Goal: Information Seeking & Learning: Check status

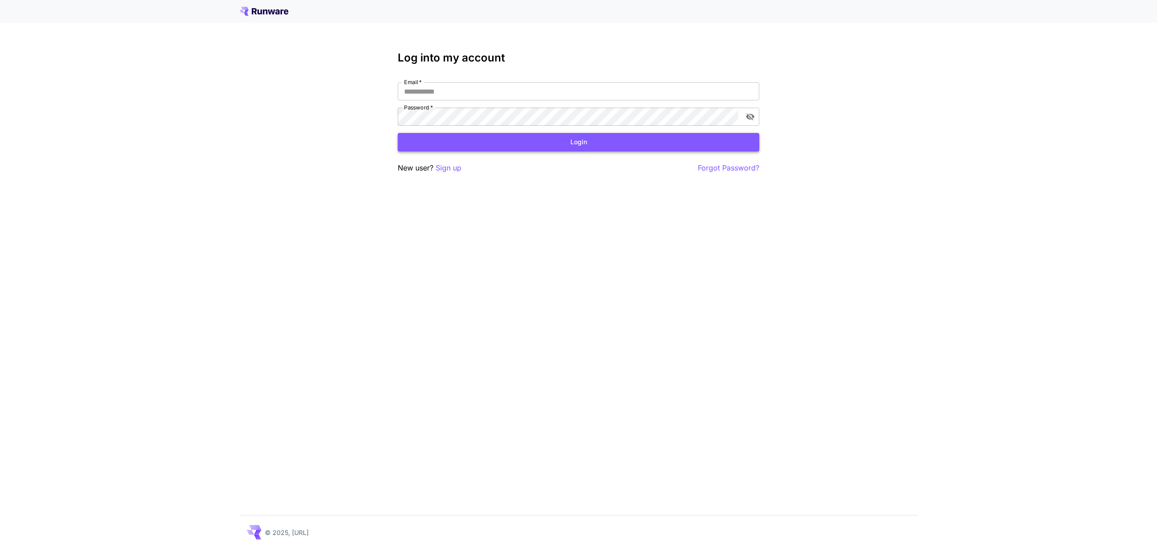
type input "**********"
click at [533, 145] on button "Login" at bounding box center [579, 142] width 362 height 19
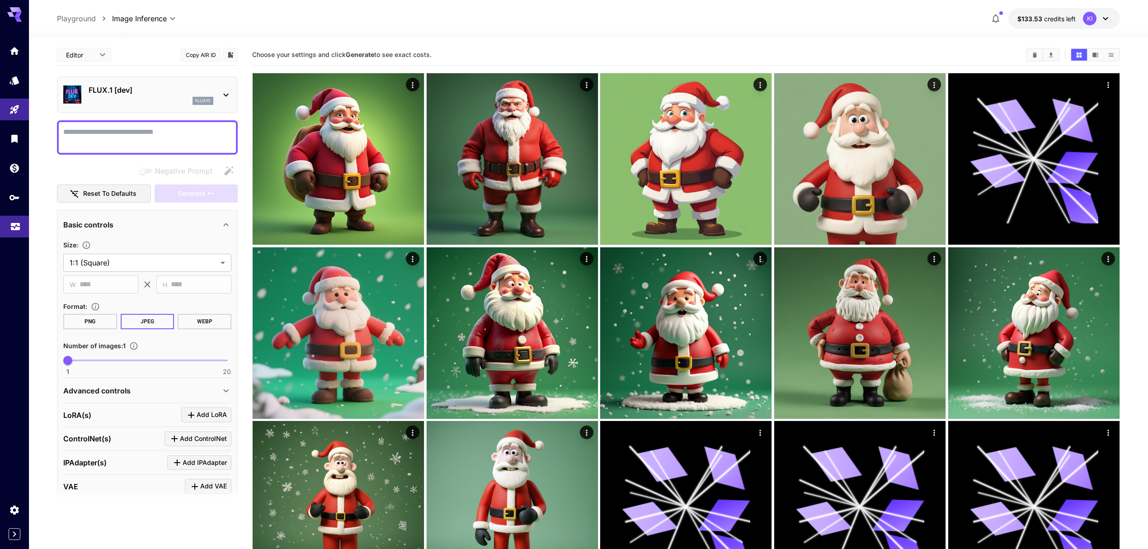
click at [21, 225] on link at bounding box center [14, 227] width 29 height 22
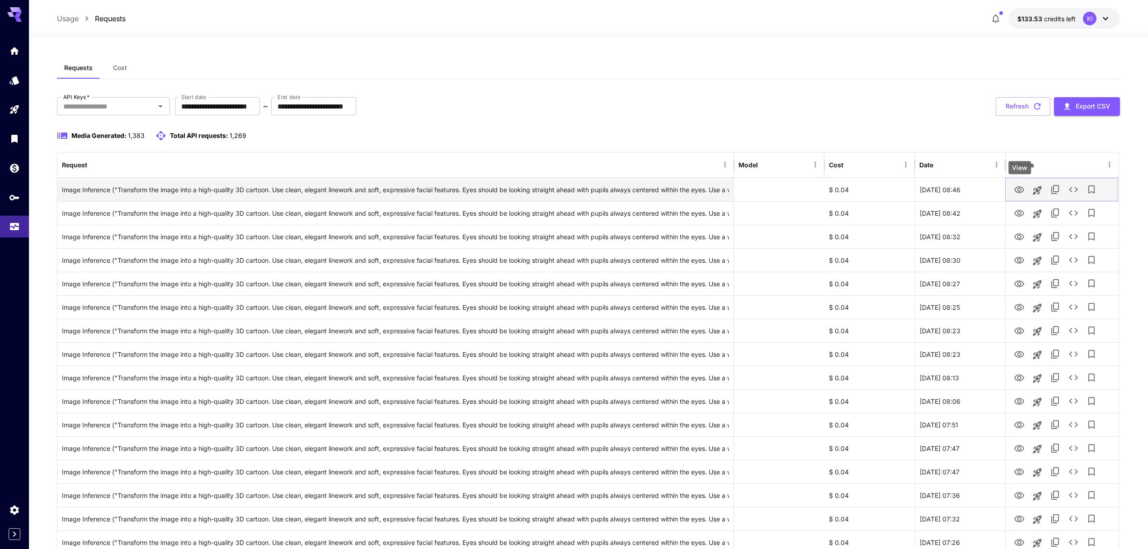
click at [1020, 189] on icon "View" at bounding box center [1019, 189] width 11 height 11
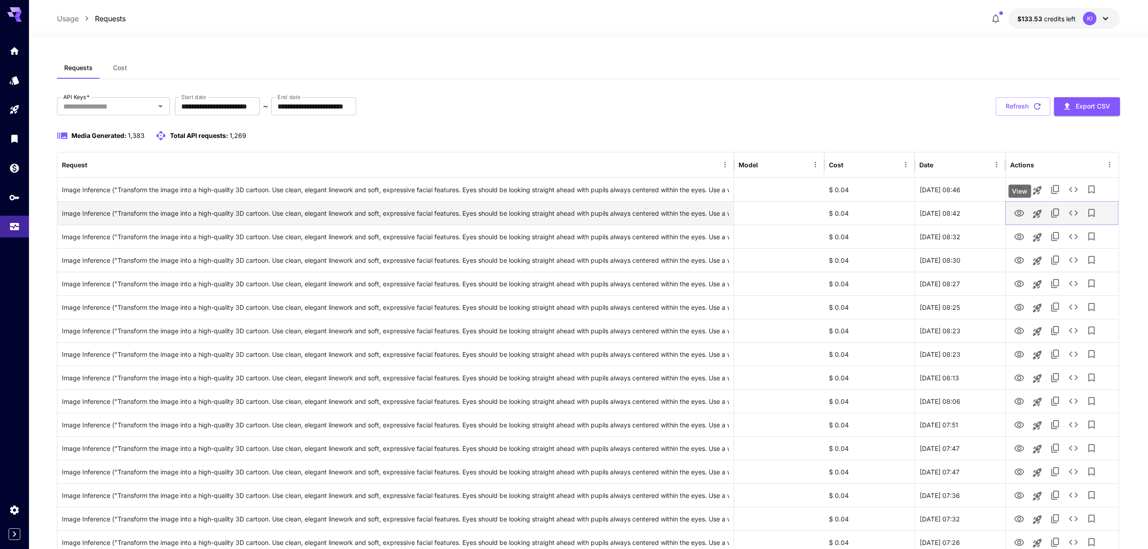
click at [1016, 208] on icon "View" at bounding box center [1019, 213] width 11 height 11
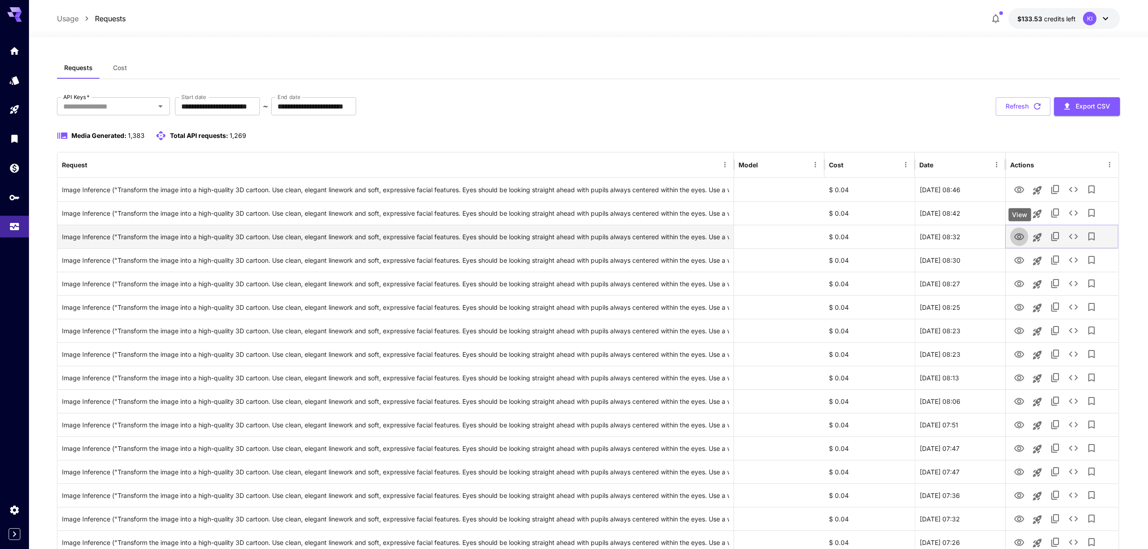
click at [1022, 229] on button "View" at bounding box center [1019, 236] width 18 height 19
click at [1019, 237] on icon "View" at bounding box center [1019, 236] width 11 height 11
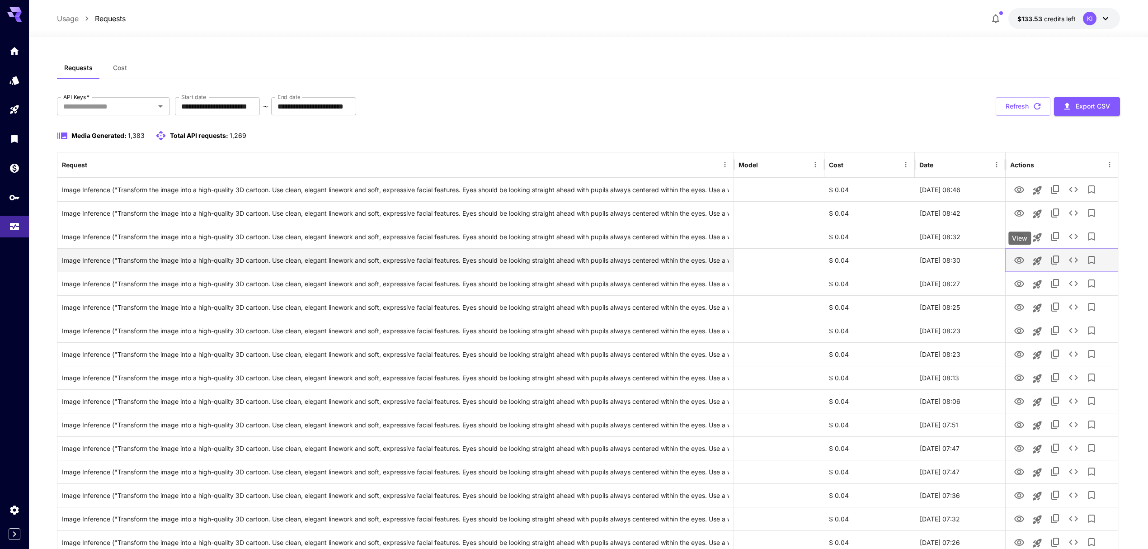
click at [1018, 259] on icon "View" at bounding box center [1019, 260] width 11 height 11
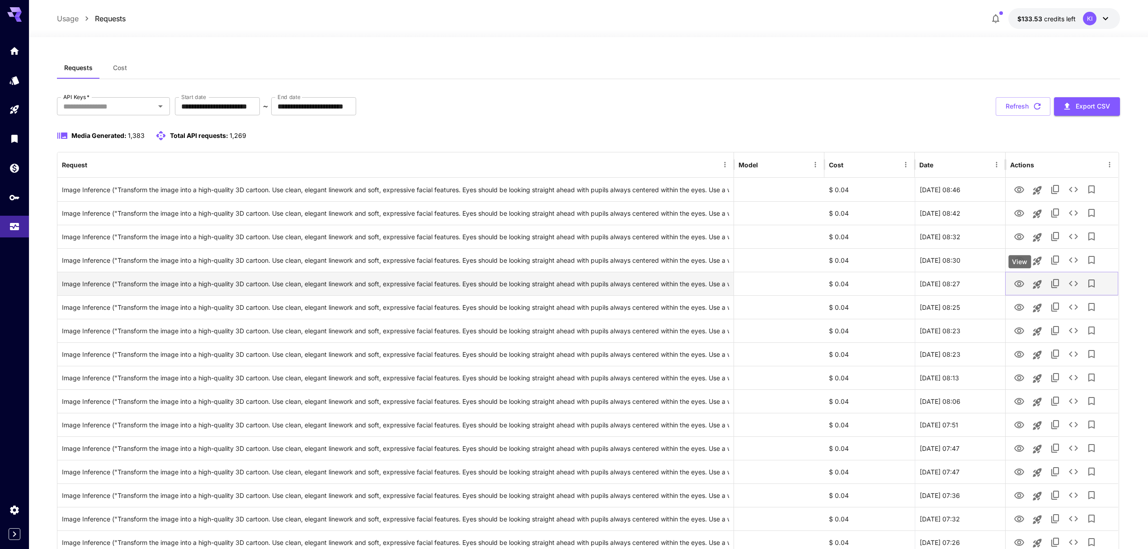
click at [1022, 288] on icon "View" at bounding box center [1019, 283] width 11 height 11
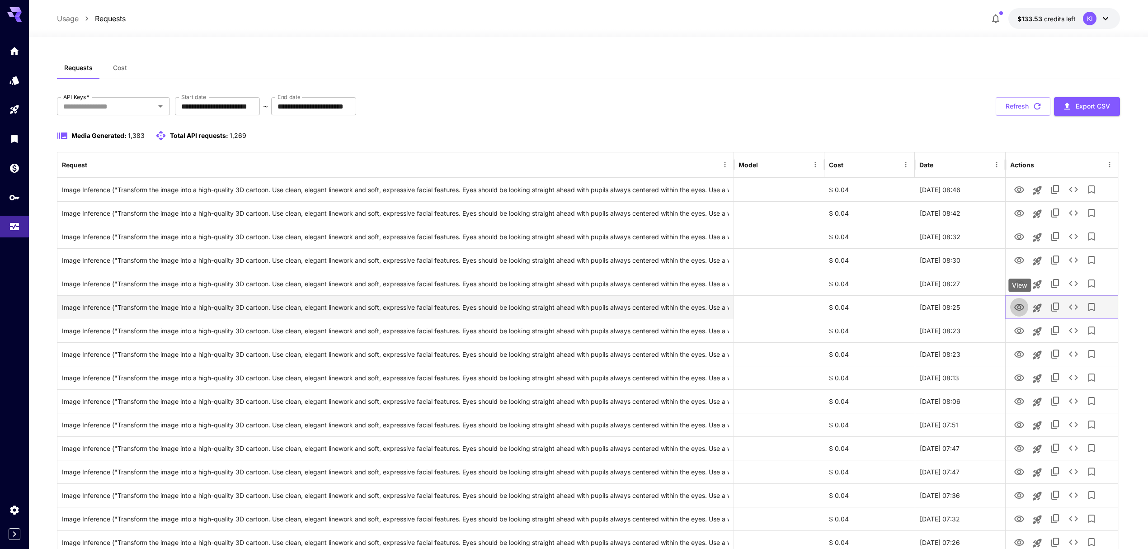
click at [1015, 304] on icon "View" at bounding box center [1019, 307] width 11 height 11
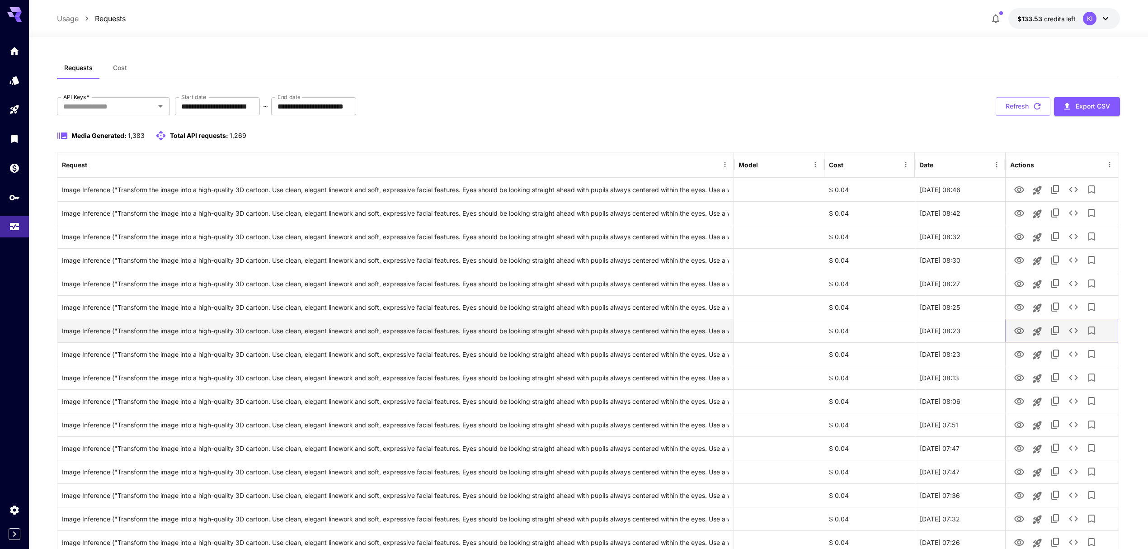
click at [1019, 334] on icon "View" at bounding box center [1019, 330] width 10 height 7
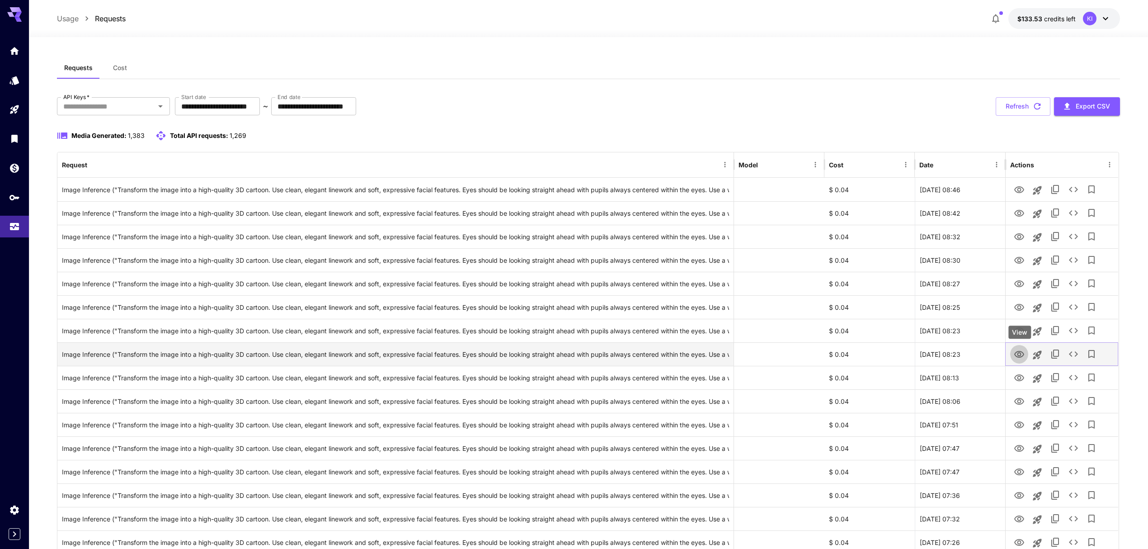
click at [1022, 354] on icon "View" at bounding box center [1019, 354] width 11 height 11
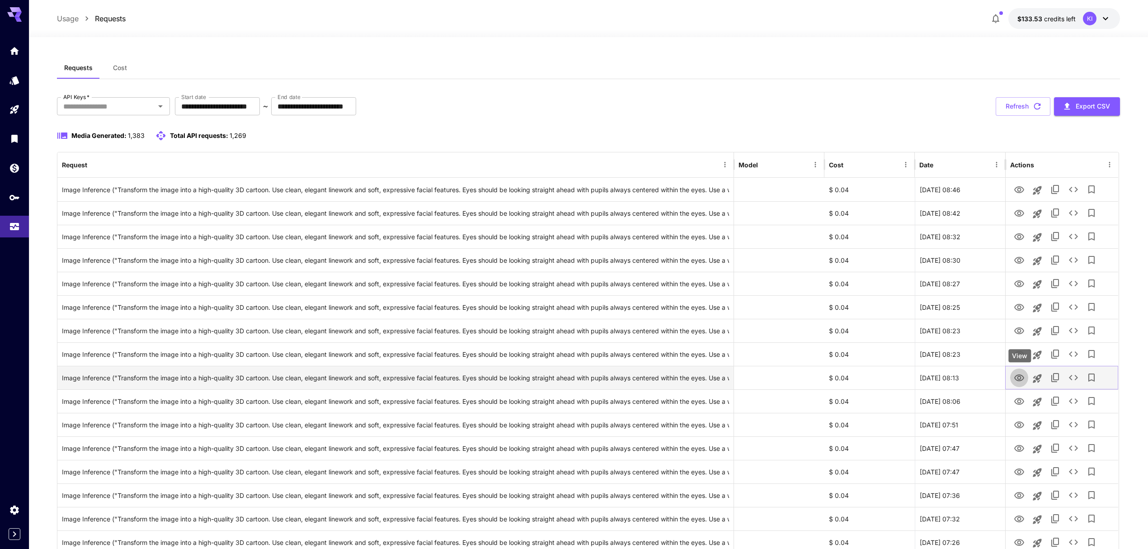
click at [1016, 378] on icon "View" at bounding box center [1019, 377] width 11 height 11
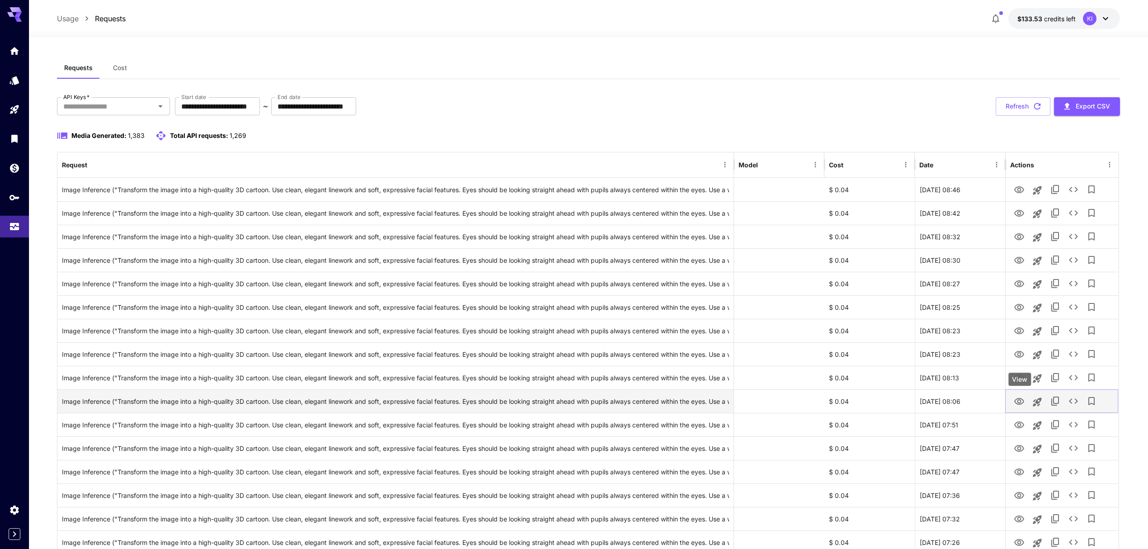
click at [1018, 404] on icon "View" at bounding box center [1019, 401] width 11 height 11
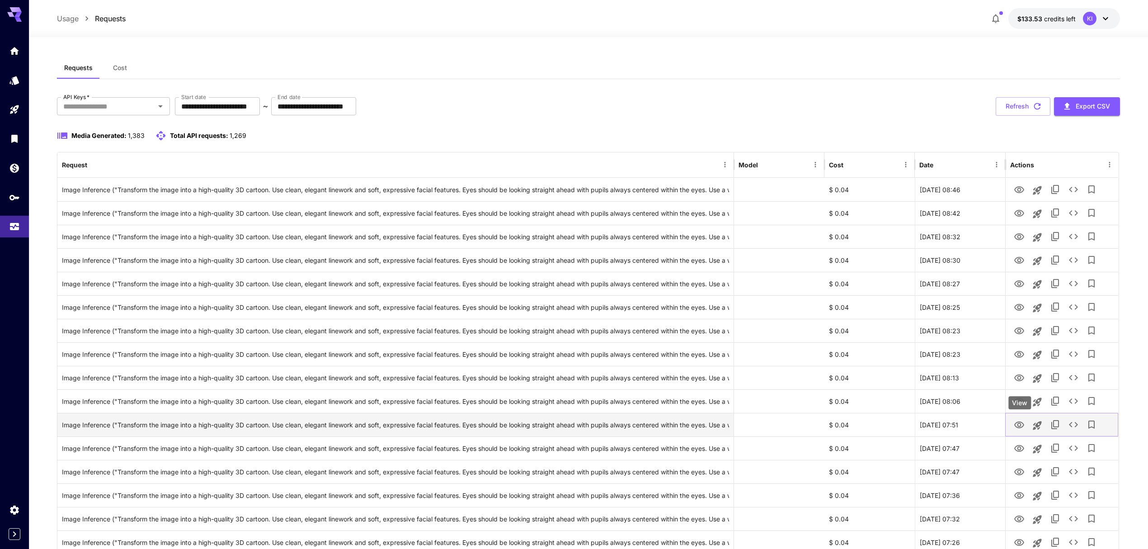
click at [1018, 421] on icon "View" at bounding box center [1019, 425] width 11 height 11
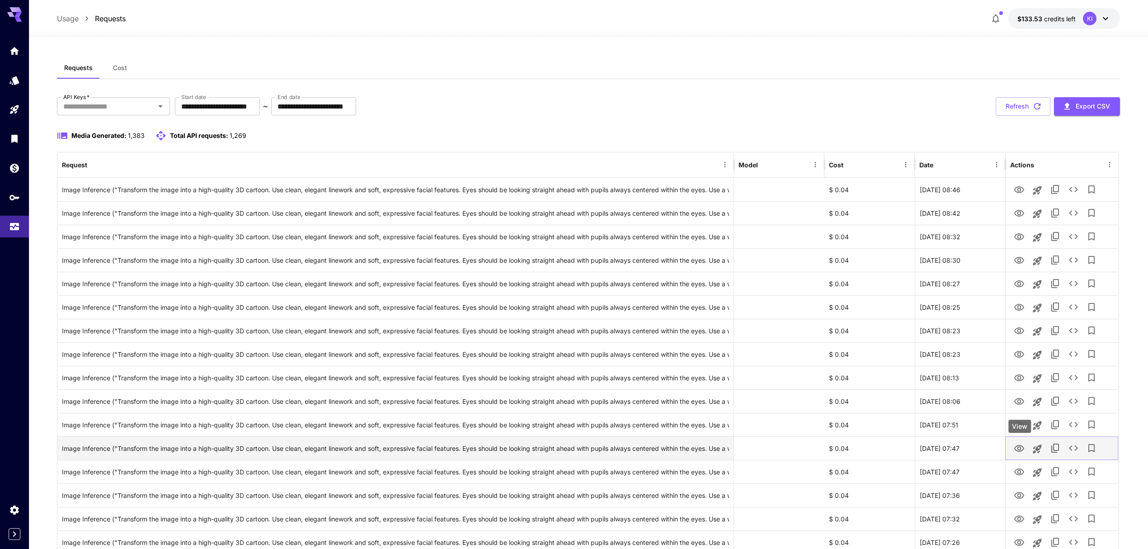
click at [1022, 453] on icon "View" at bounding box center [1019, 448] width 11 height 11
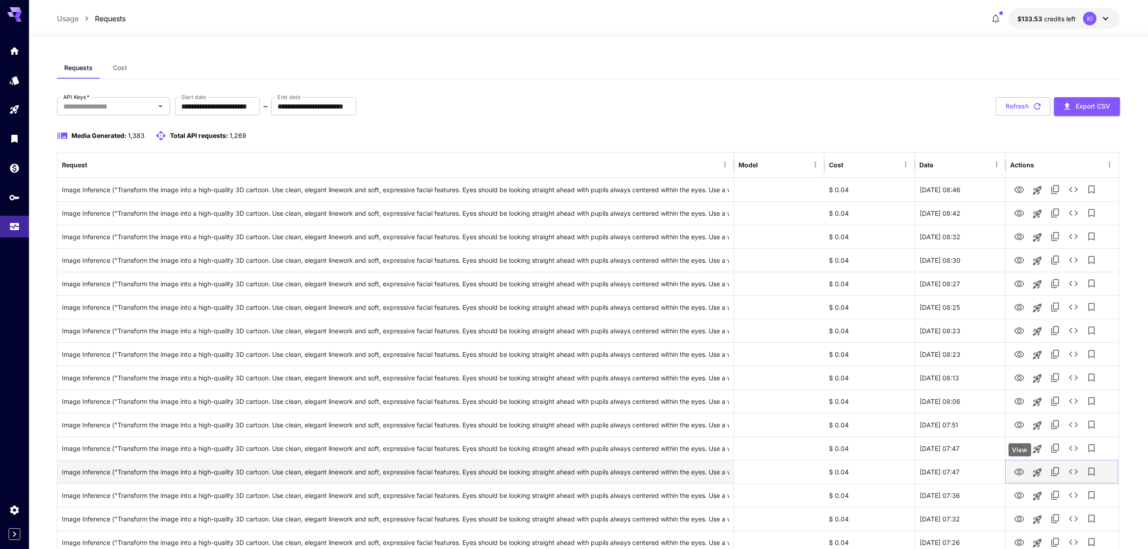
click at [1018, 474] on icon "View" at bounding box center [1019, 472] width 11 height 11
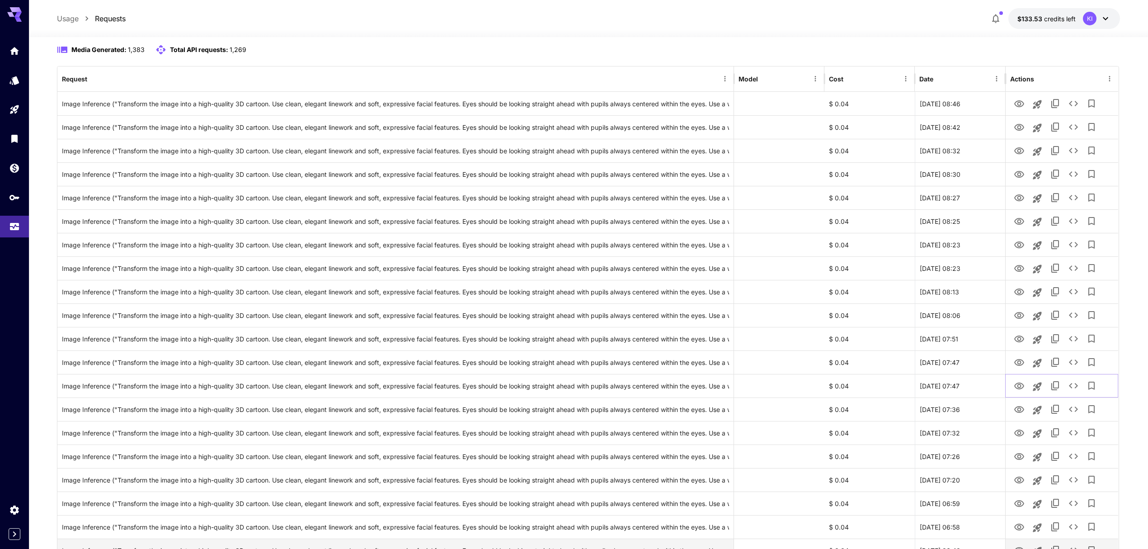
scroll to position [301, 0]
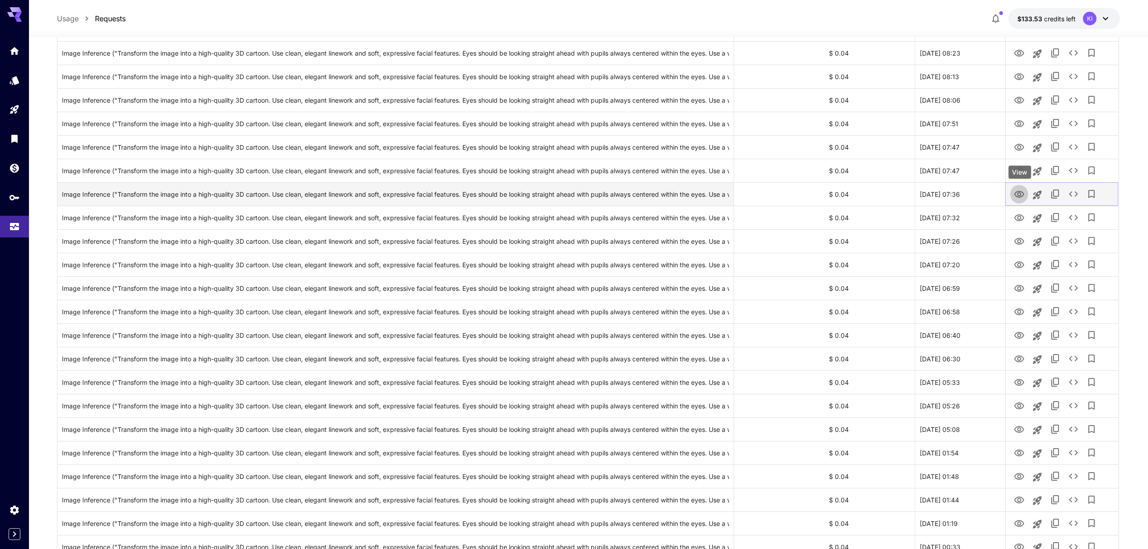
click at [1018, 193] on icon "View" at bounding box center [1019, 194] width 11 height 11
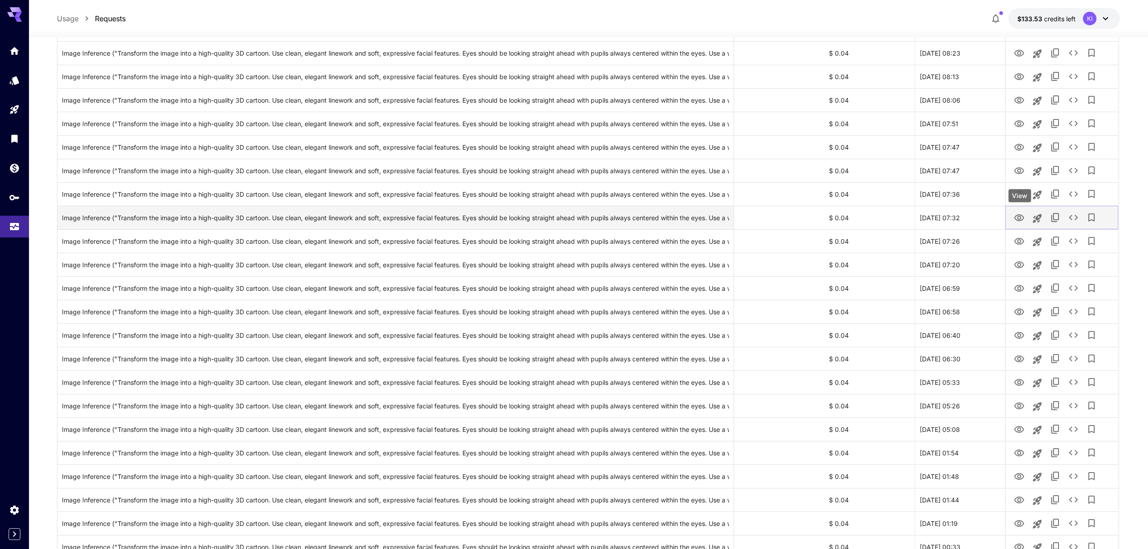
click at [1017, 217] on icon "View" at bounding box center [1019, 217] width 11 height 11
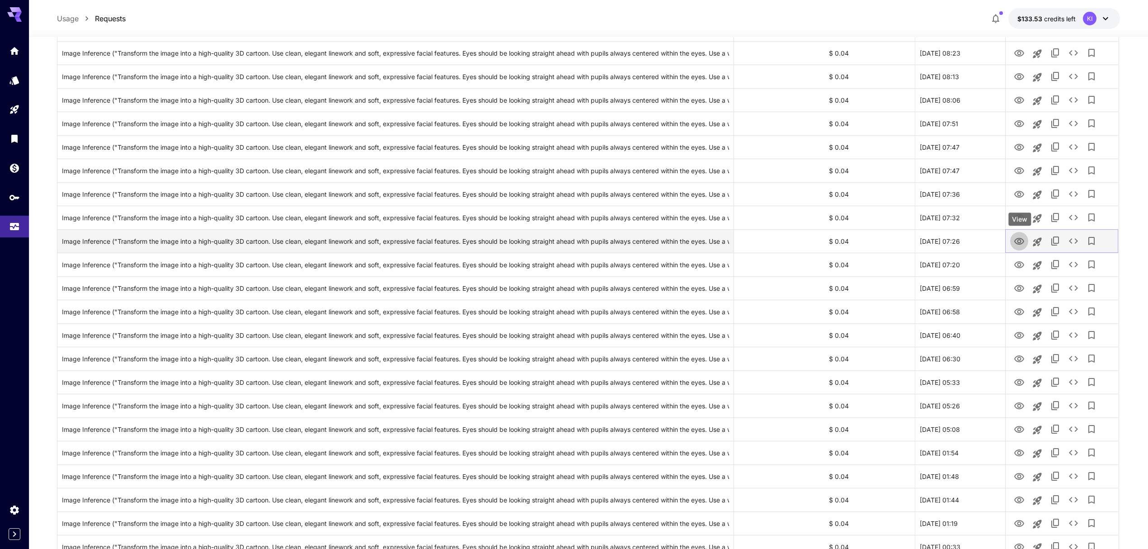
click at [1018, 239] on icon "View" at bounding box center [1019, 241] width 11 height 11
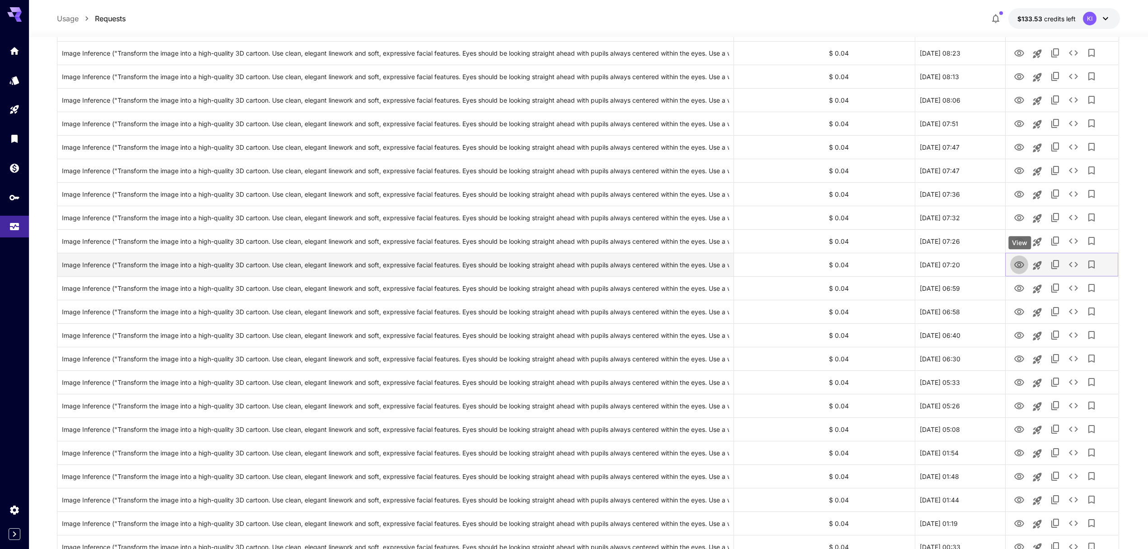
click at [1020, 266] on icon "View" at bounding box center [1019, 264] width 11 height 11
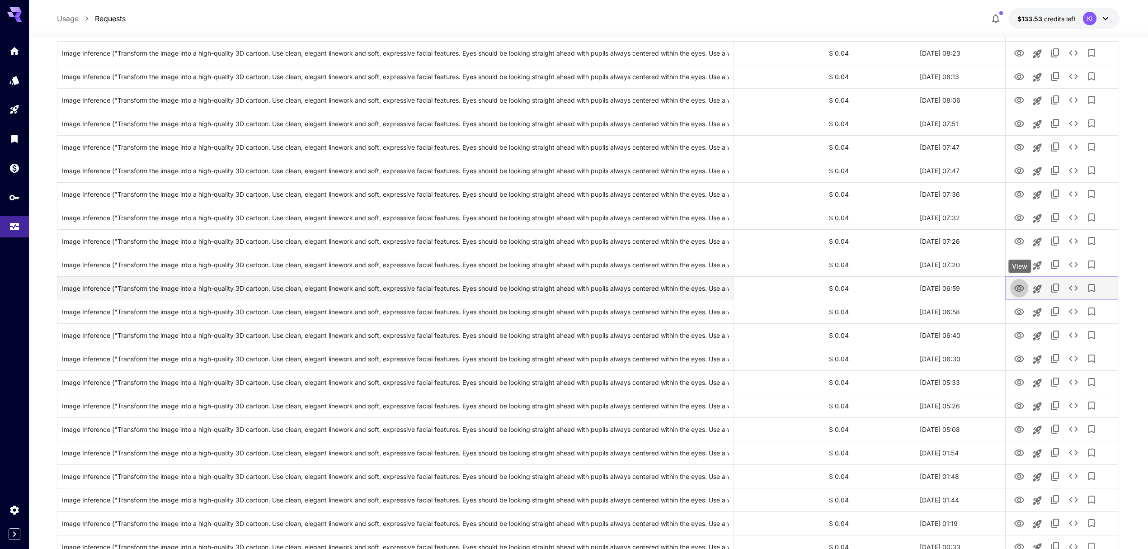
drag, startPoint x: 1015, startPoint y: 287, endPoint x: 1015, endPoint y: 297, distance: 10.4
click at [1015, 287] on icon "View" at bounding box center [1019, 288] width 11 height 11
click at [1020, 313] on icon "View" at bounding box center [1019, 311] width 10 height 7
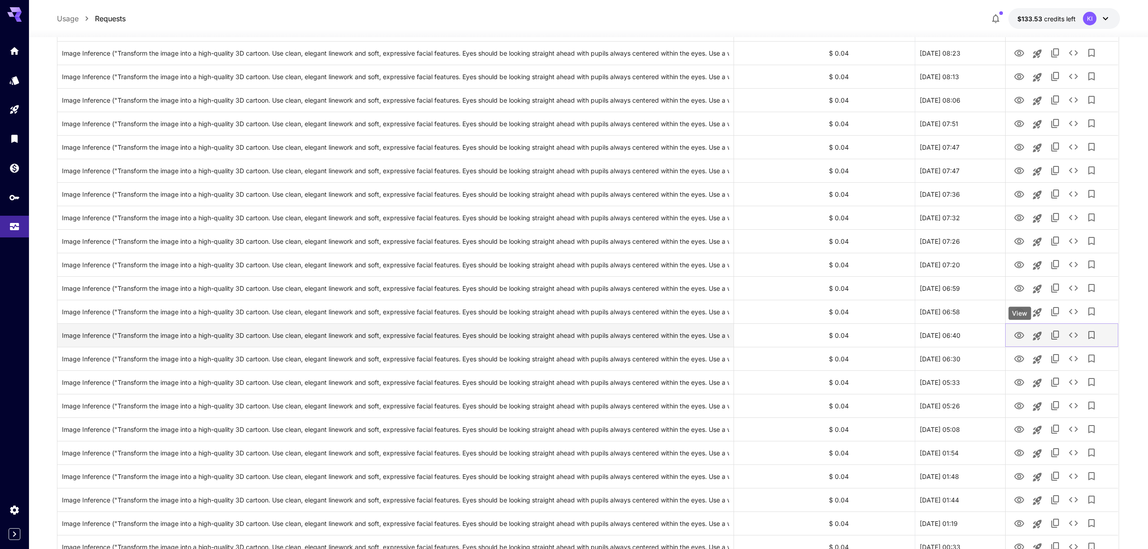
click at [1019, 331] on icon "View" at bounding box center [1019, 335] width 11 height 11
click at [1016, 360] on icon "View" at bounding box center [1019, 358] width 10 height 7
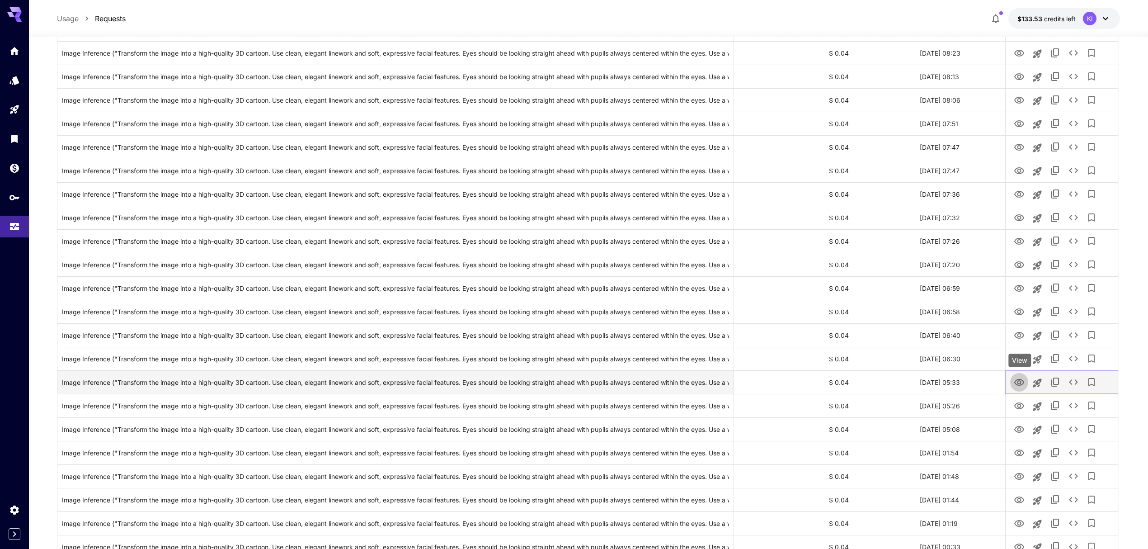
click at [1020, 382] on icon "View" at bounding box center [1019, 382] width 11 height 11
click at [1019, 411] on icon "View" at bounding box center [1019, 406] width 11 height 11
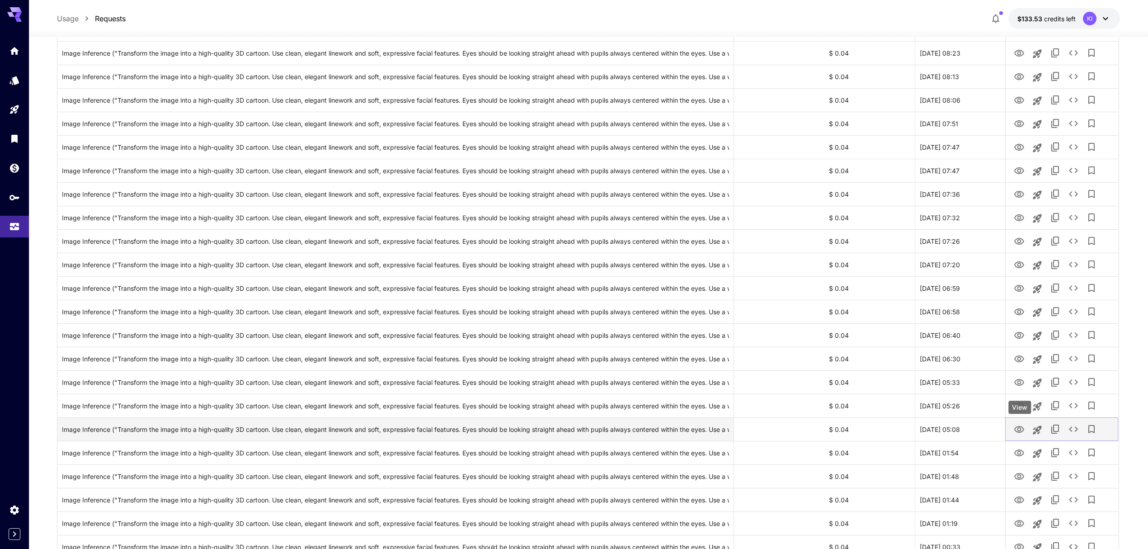
click at [1019, 429] on icon "View" at bounding box center [1019, 429] width 11 height 11
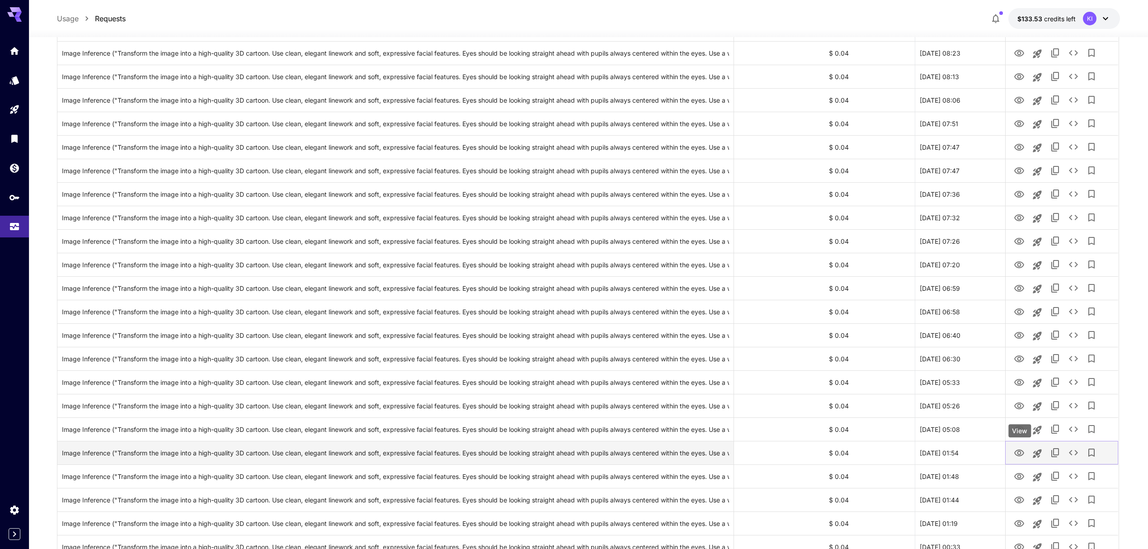
click at [1020, 449] on icon "View" at bounding box center [1019, 453] width 11 height 11
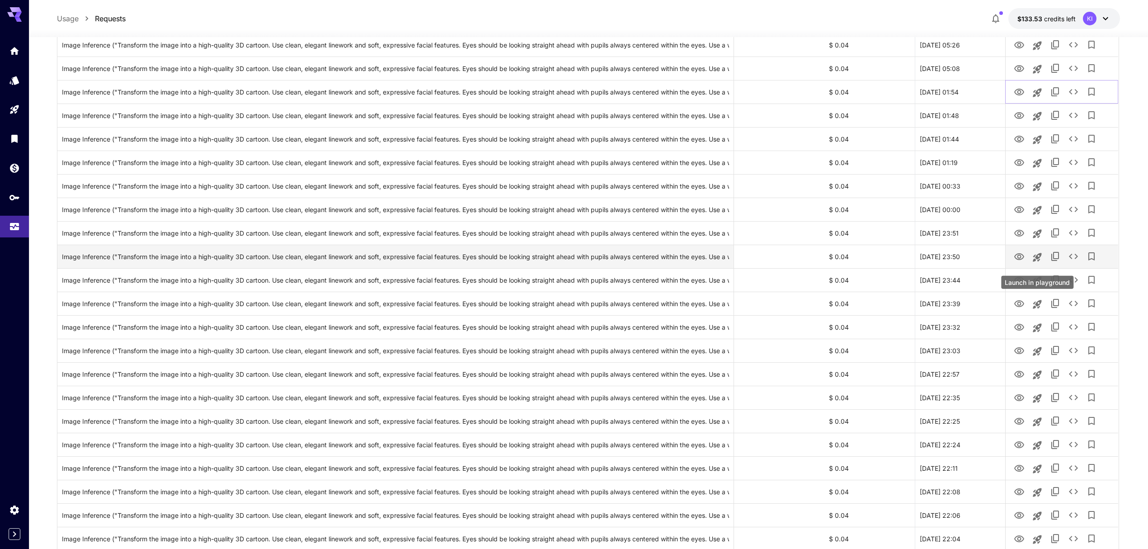
scroll to position [663, 0]
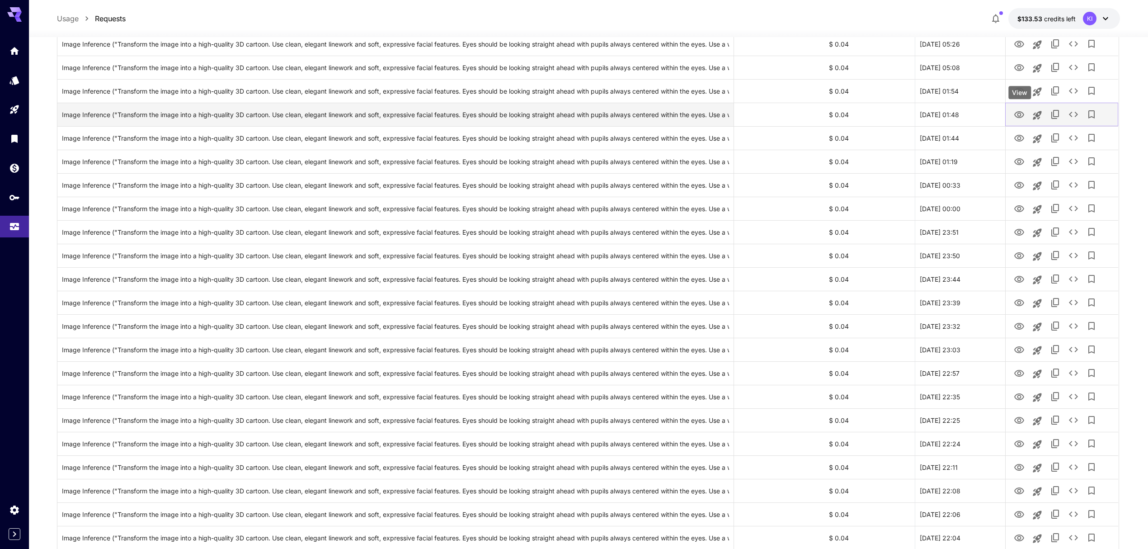
click at [1020, 116] on icon "View" at bounding box center [1019, 114] width 11 height 11
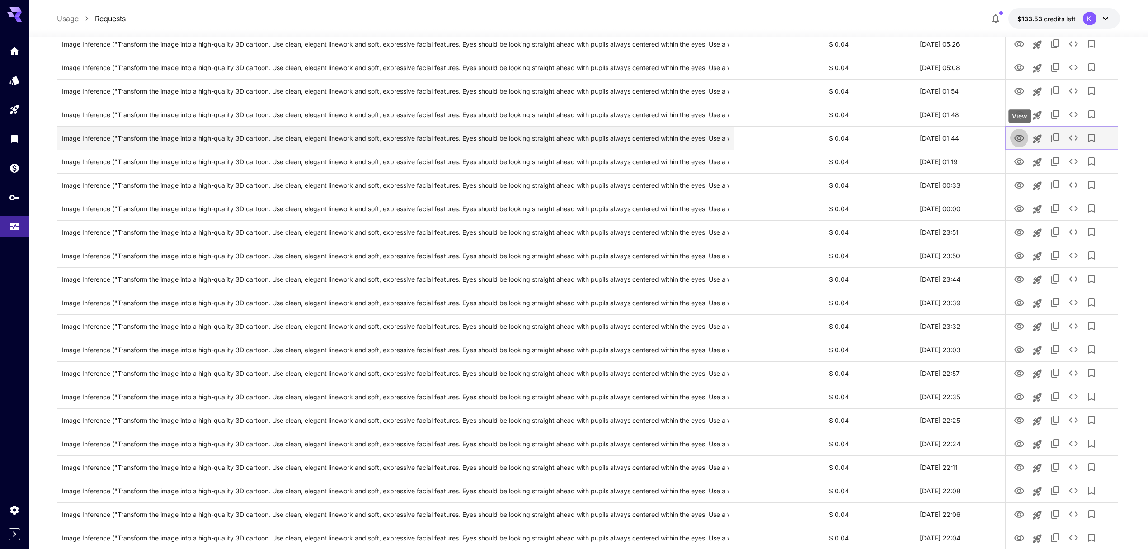
click at [1018, 138] on icon "View" at bounding box center [1019, 138] width 10 height 7
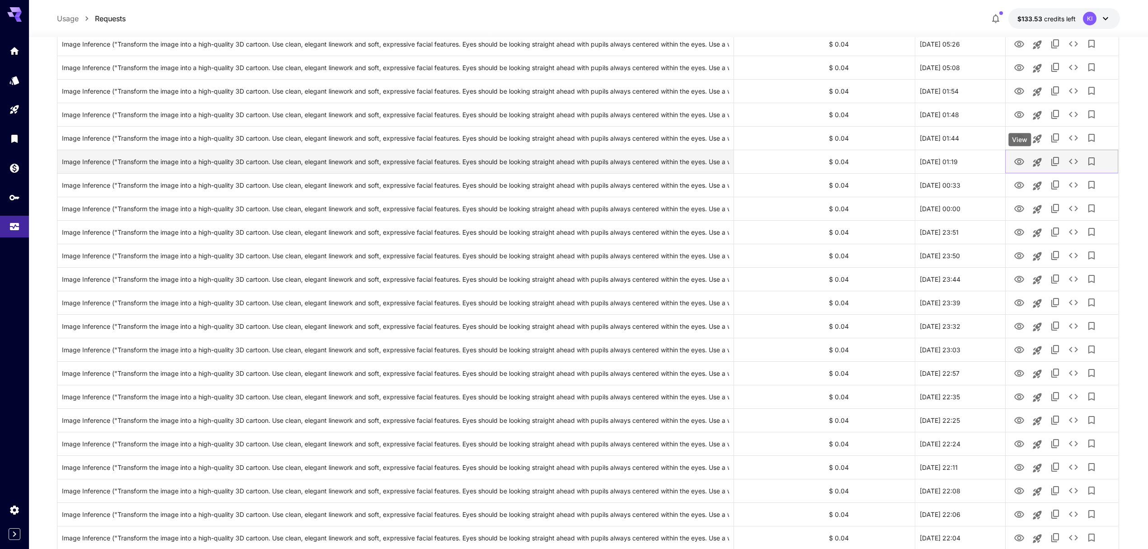
click at [1017, 160] on icon "View" at bounding box center [1019, 161] width 10 height 7
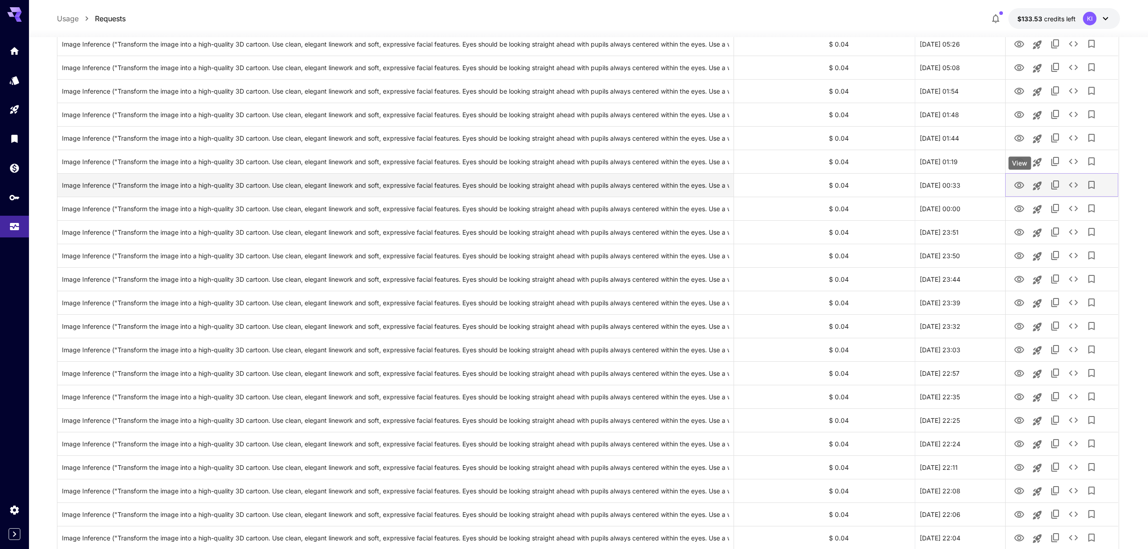
click at [1018, 187] on icon "View" at bounding box center [1019, 185] width 11 height 11
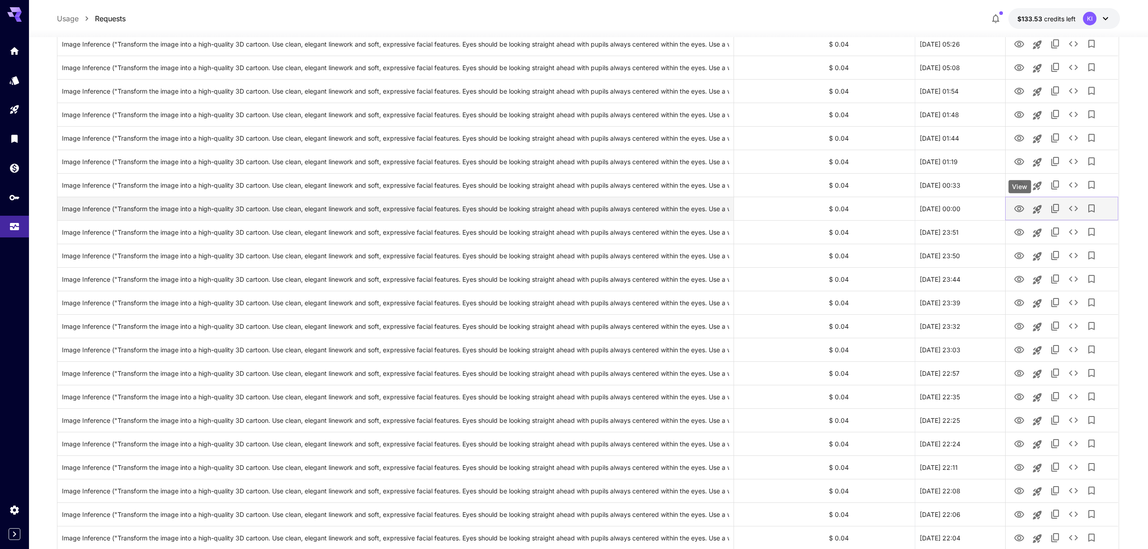
click at [1018, 209] on icon "View" at bounding box center [1019, 208] width 11 height 11
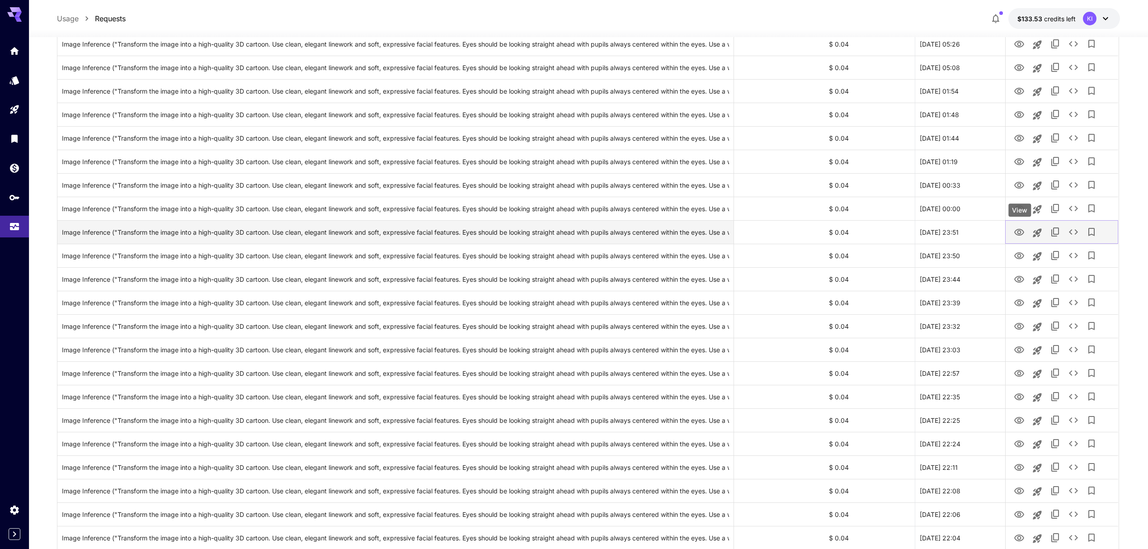
click at [1019, 234] on icon "View" at bounding box center [1019, 232] width 11 height 11
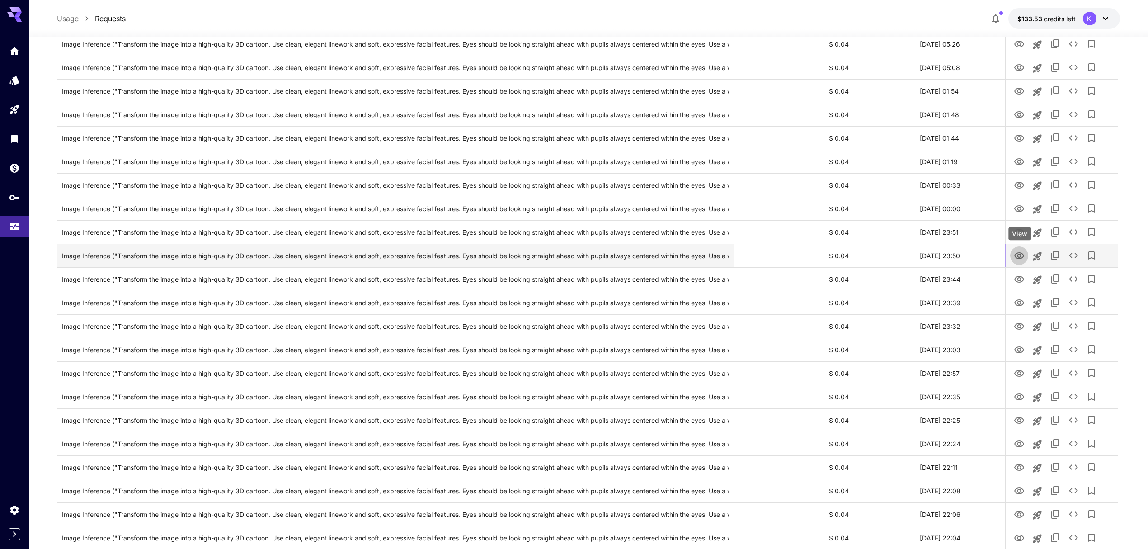
click at [1016, 261] on icon "View" at bounding box center [1019, 255] width 11 height 11
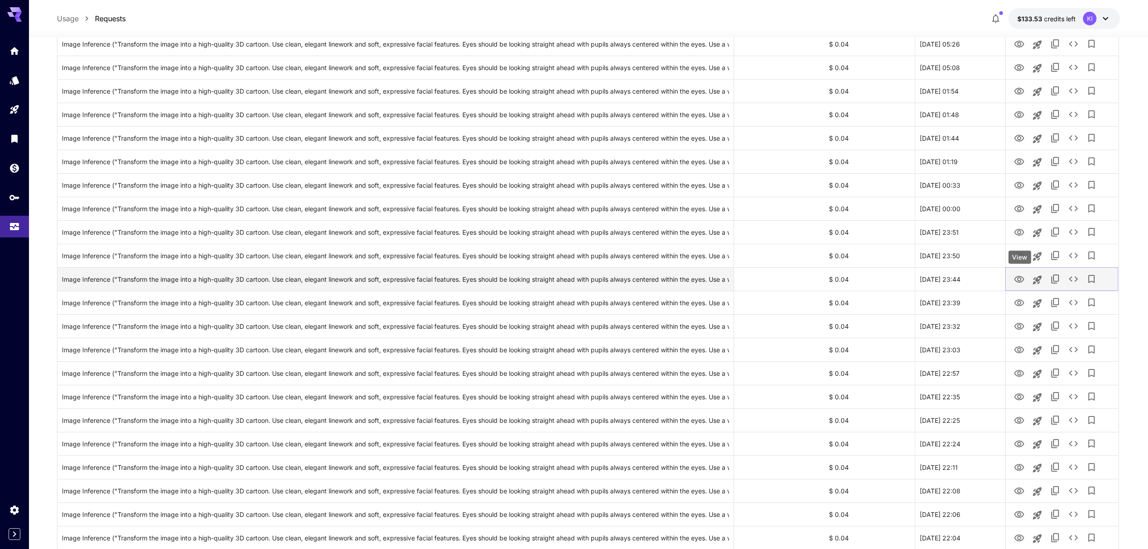
click at [1020, 278] on icon "View" at bounding box center [1019, 279] width 10 height 7
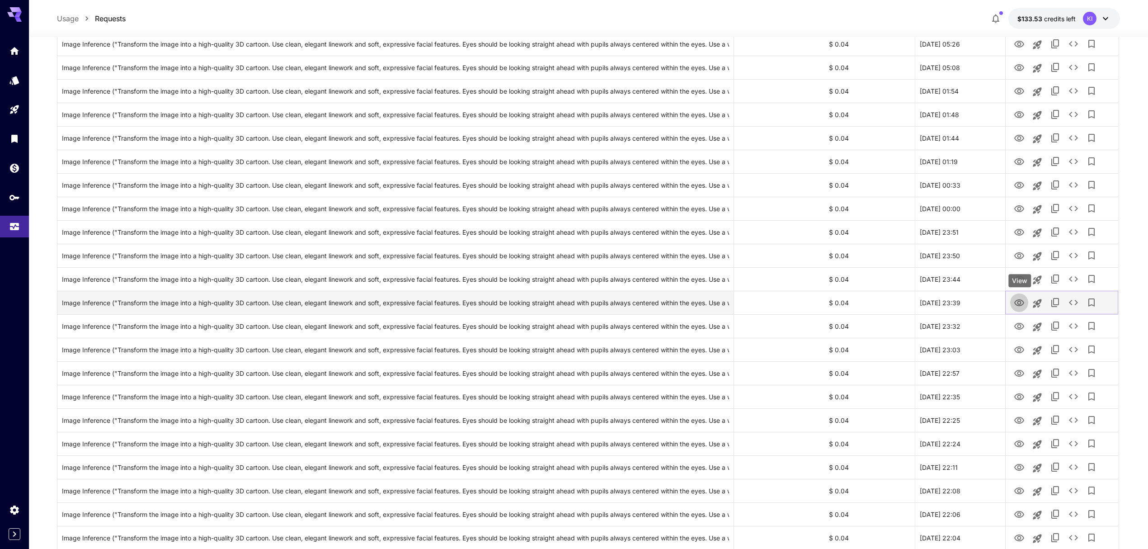
click at [1022, 300] on icon "View" at bounding box center [1019, 302] width 11 height 11
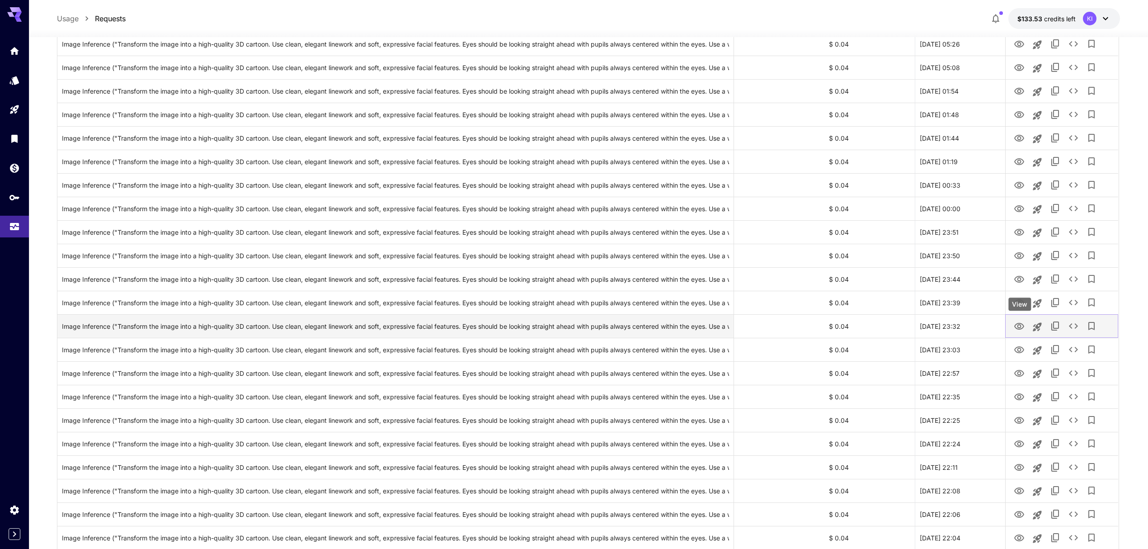
click at [1019, 324] on icon "View" at bounding box center [1019, 326] width 10 height 7
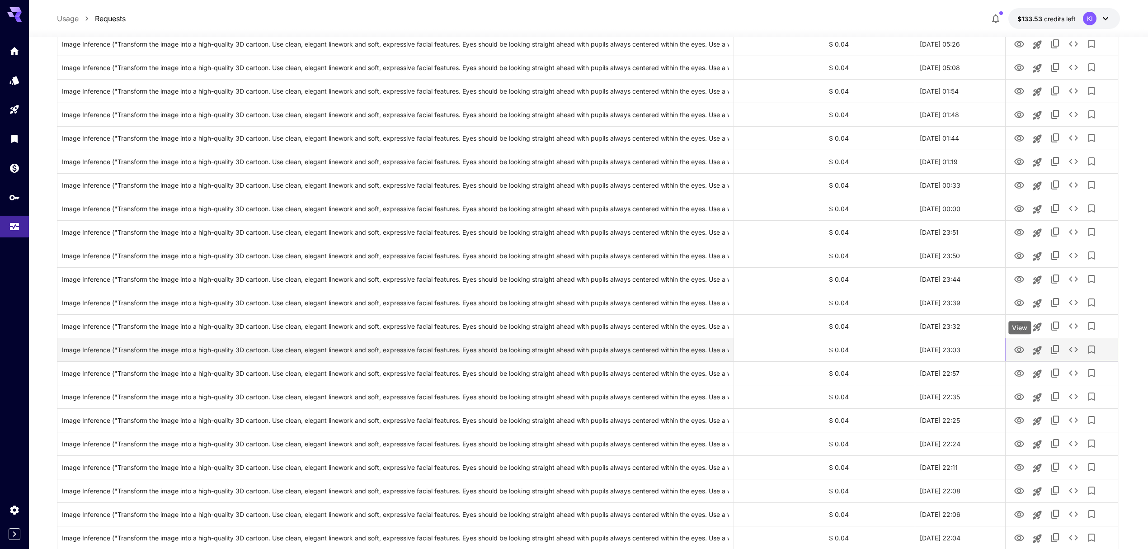
click at [1020, 346] on icon "View" at bounding box center [1019, 349] width 11 height 11
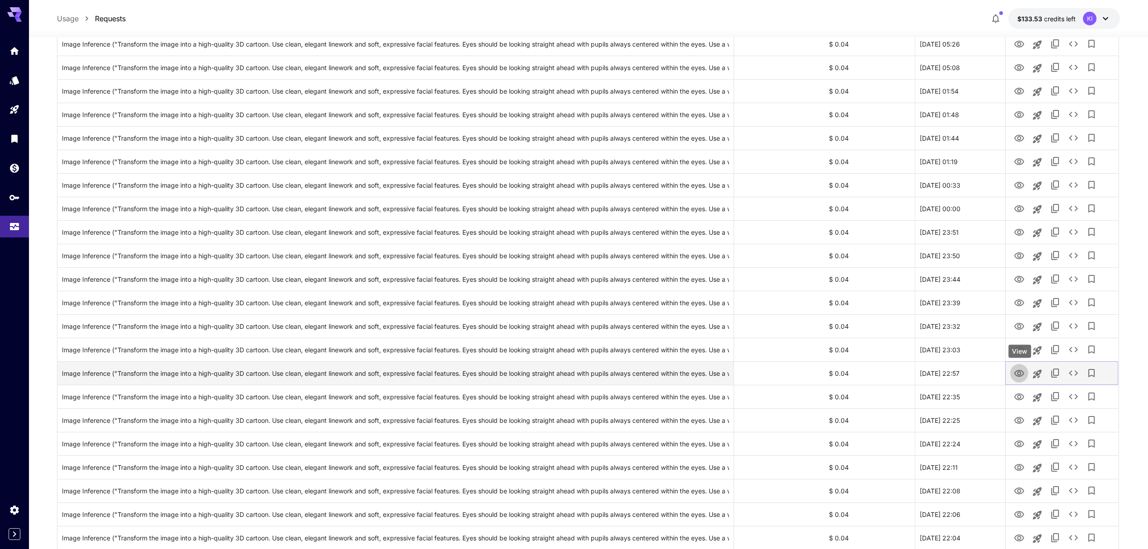
click at [1021, 371] on icon "View" at bounding box center [1019, 373] width 10 height 7
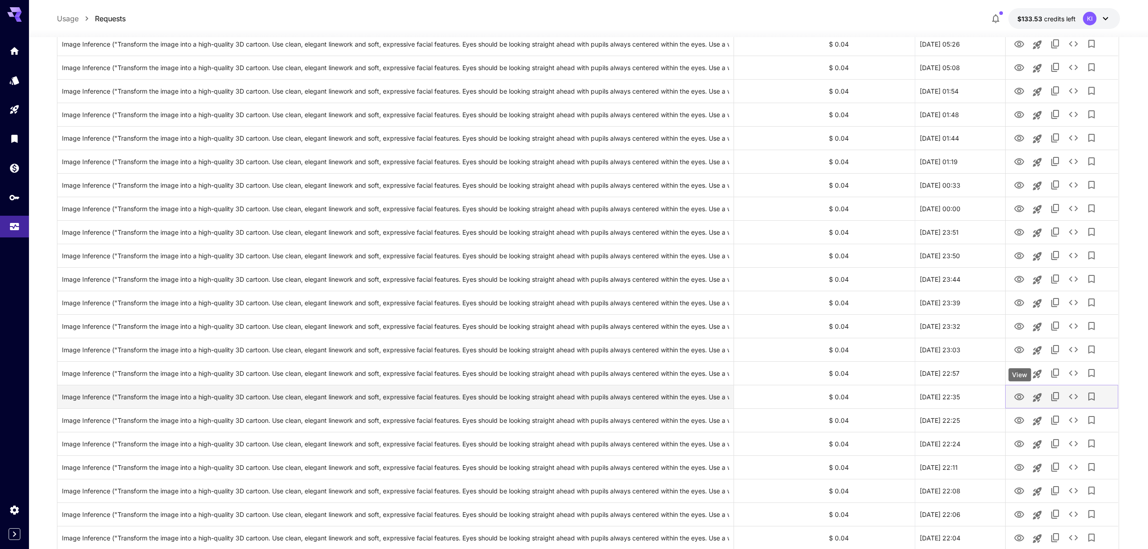
click at [1022, 396] on icon "View" at bounding box center [1019, 396] width 11 height 11
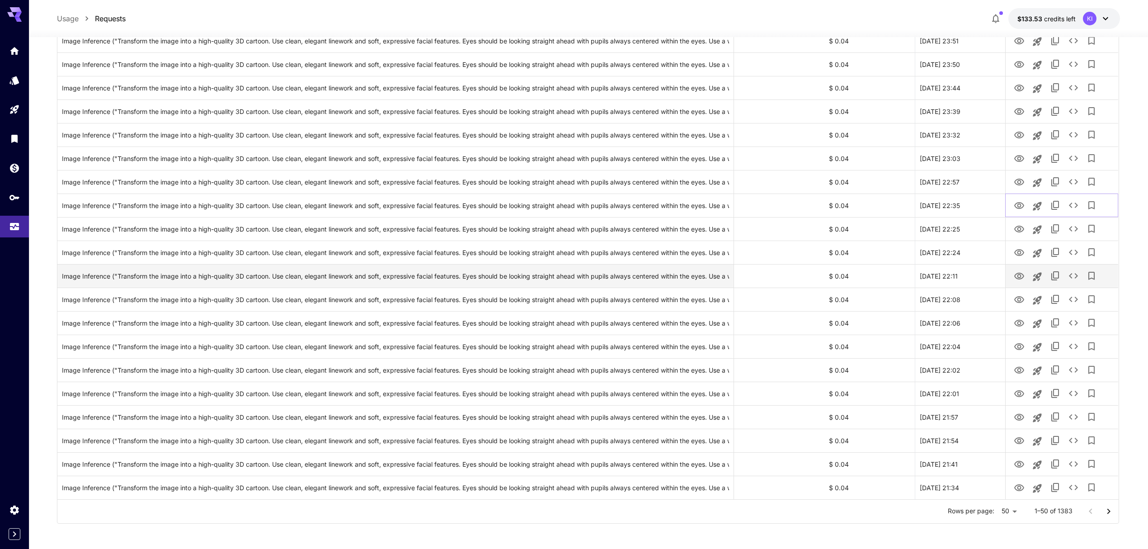
scroll to position [856, 0]
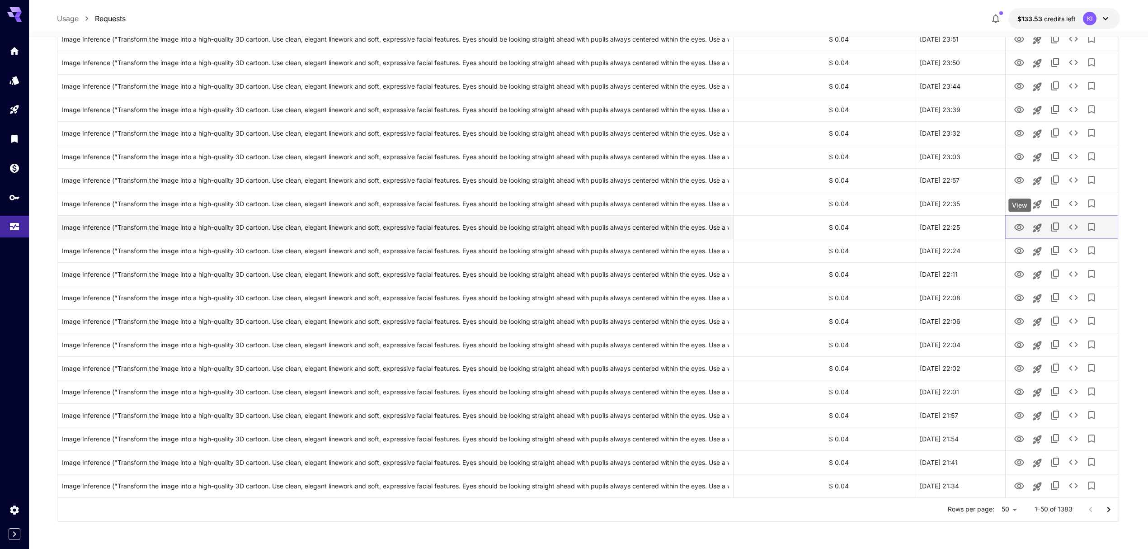
click at [1021, 227] on icon "View" at bounding box center [1019, 227] width 10 height 7
click at [1019, 252] on icon "View" at bounding box center [1019, 250] width 10 height 7
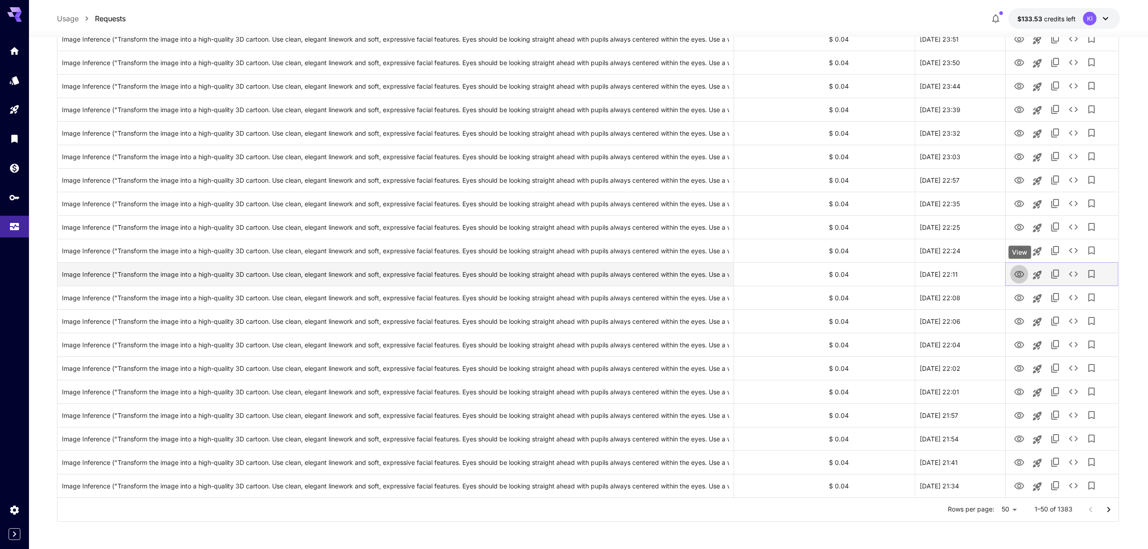
click at [1020, 270] on icon "View" at bounding box center [1019, 274] width 11 height 11
click at [1015, 301] on icon "View" at bounding box center [1019, 297] width 11 height 11
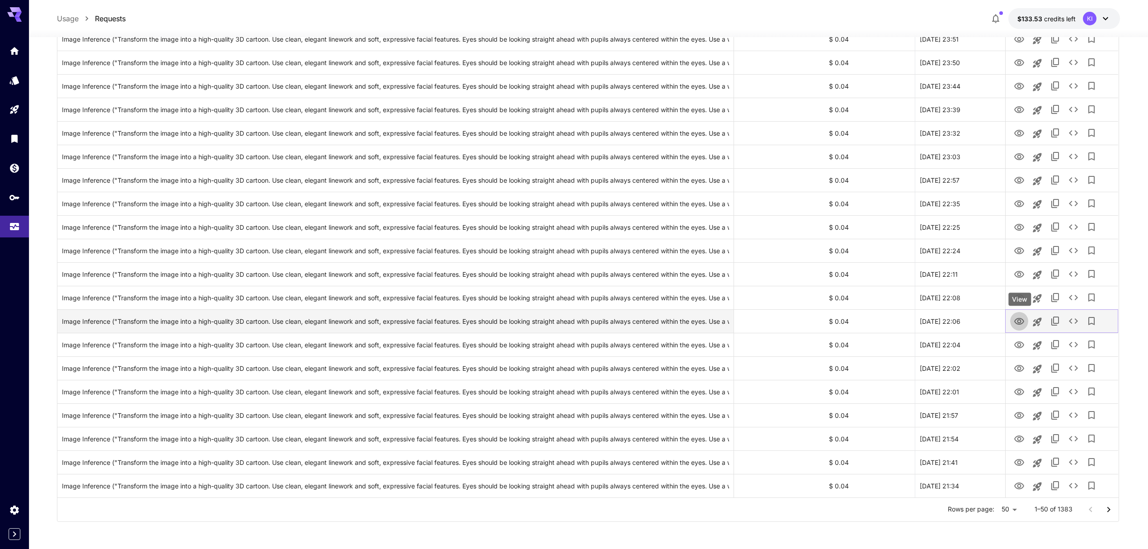
click at [1015, 319] on icon "View" at bounding box center [1019, 321] width 11 height 11
click at [1023, 346] on icon "View" at bounding box center [1019, 344] width 10 height 7
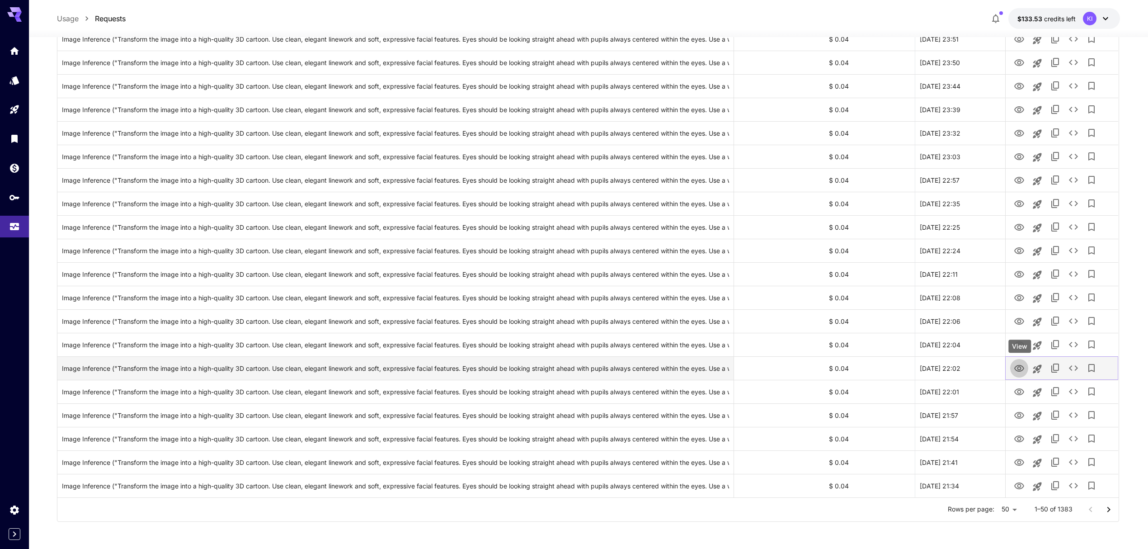
click at [1019, 366] on icon "View" at bounding box center [1019, 368] width 11 height 11
click at [1020, 386] on link "View" at bounding box center [1019, 391] width 11 height 11
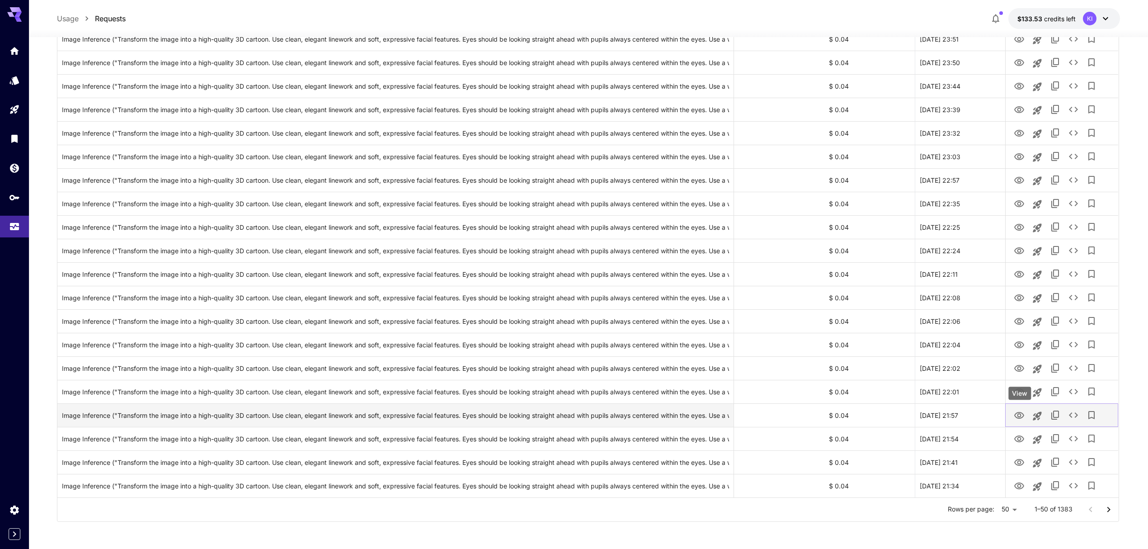
drag, startPoint x: 1019, startPoint y: 411, endPoint x: 1019, endPoint y: 418, distance: 6.8
click at [1019, 411] on icon "View" at bounding box center [1019, 415] width 11 height 11
click at [1017, 440] on icon "View" at bounding box center [1019, 439] width 11 height 11
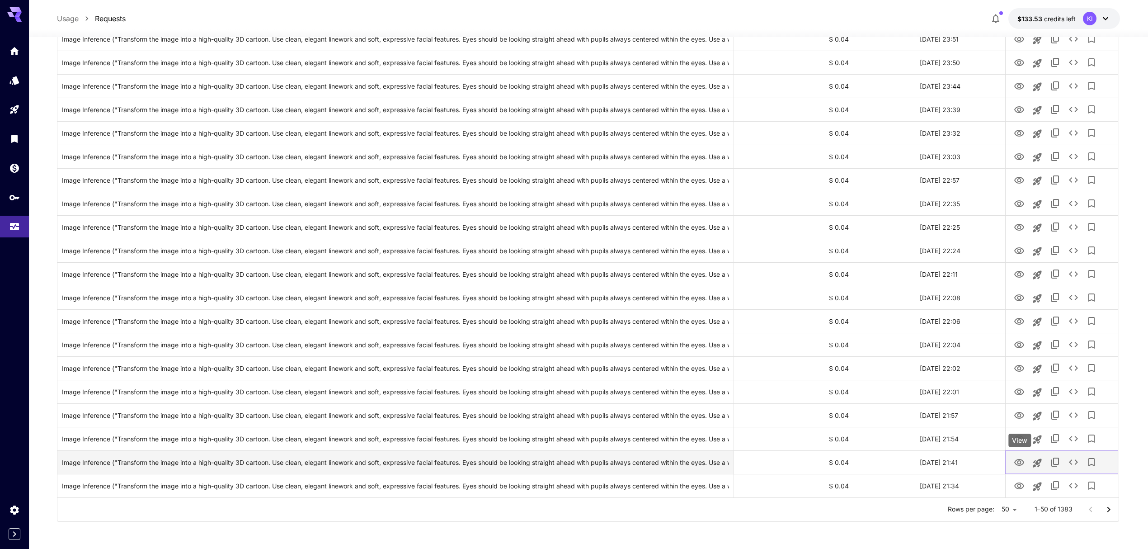
click at [1020, 459] on icon "View" at bounding box center [1019, 462] width 11 height 11
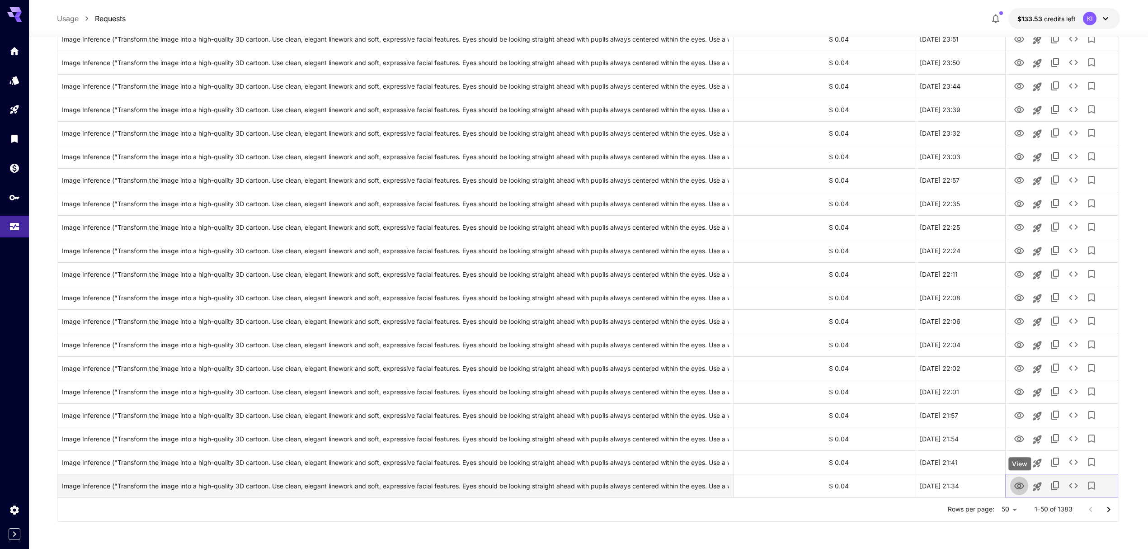
click at [1019, 485] on icon "View" at bounding box center [1019, 485] width 10 height 7
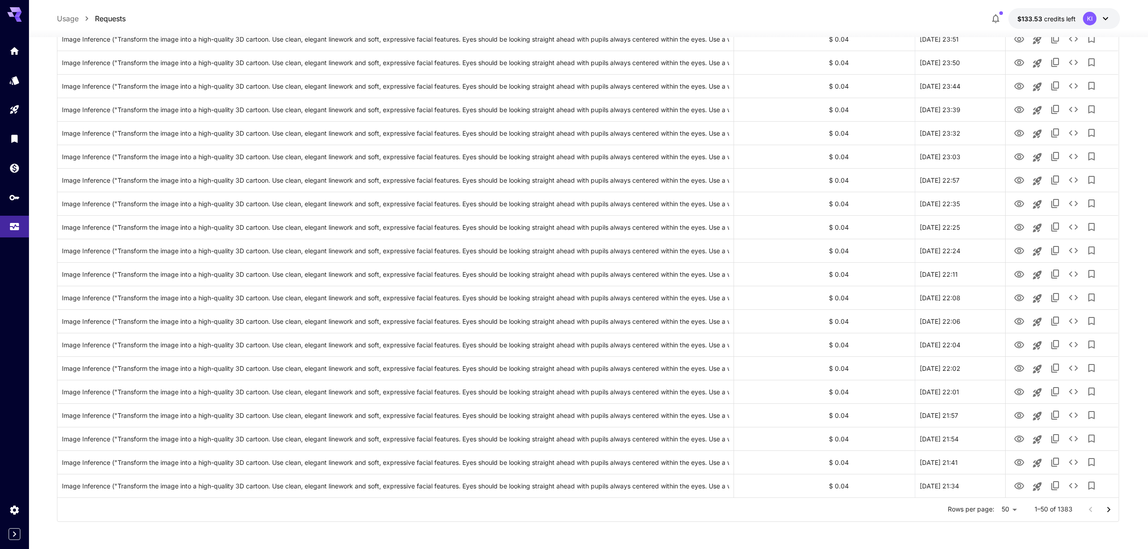
click at [1108, 510] on icon "Go to next page" at bounding box center [1108, 508] width 3 height 5
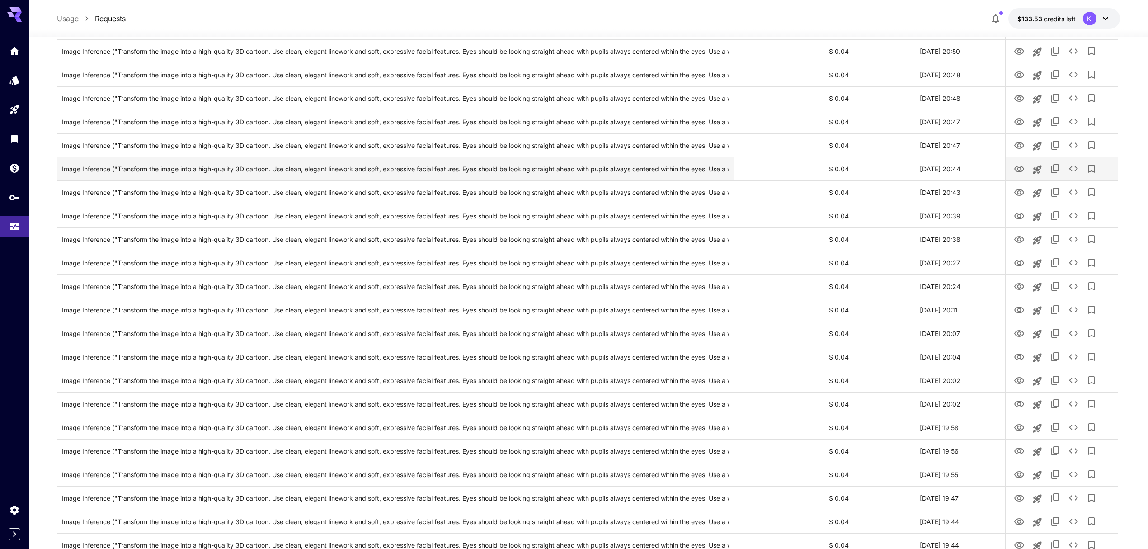
scroll to position [12, 0]
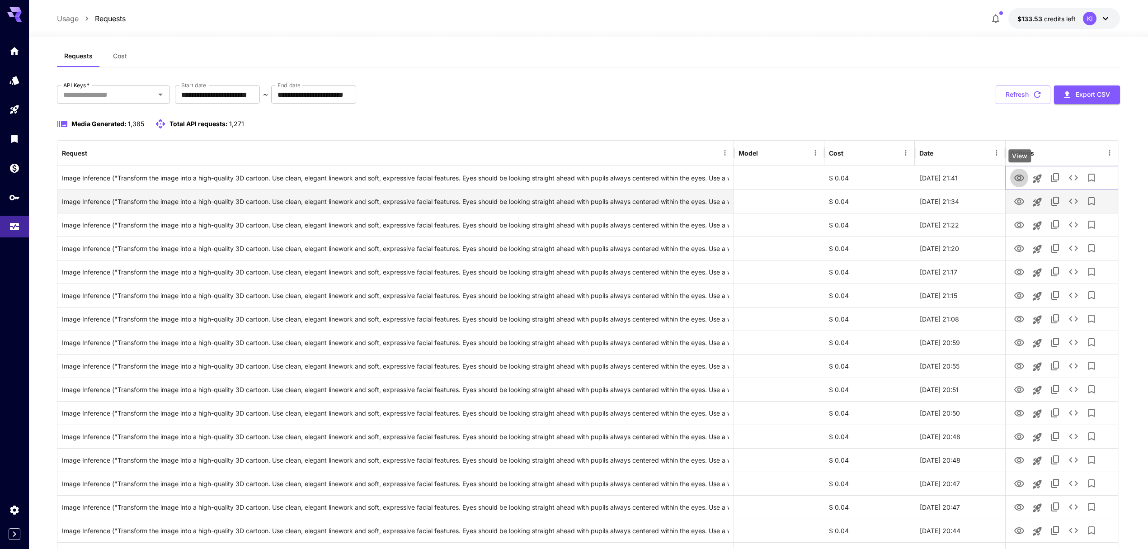
drag, startPoint x: 1017, startPoint y: 178, endPoint x: 1017, endPoint y: 192, distance: 14.0
click at [1017, 178] on icon "View" at bounding box center [1019, 178] width 11 height 11
drag, startPoint x: 1016, startPoint y: 203, endPoint x: 1018, endPoint y: 208, distance: 5.5
click at [1016, 203] on icon "View" at bounding box center [1019, 201] width 10 height 7
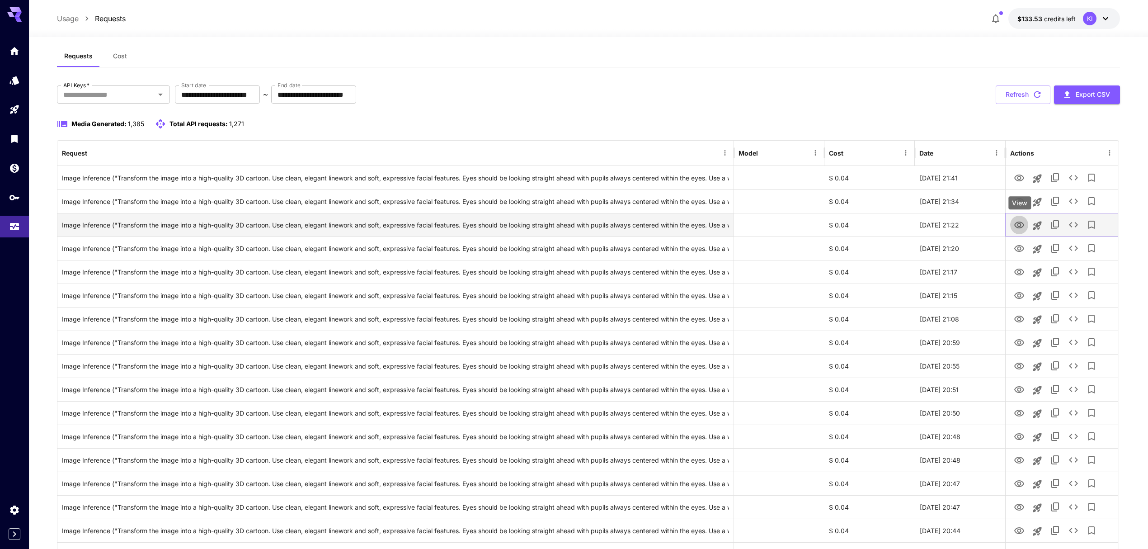
click at [1022, 221] on icon "View" at bounding box center [1019, 225] width 11 height 11
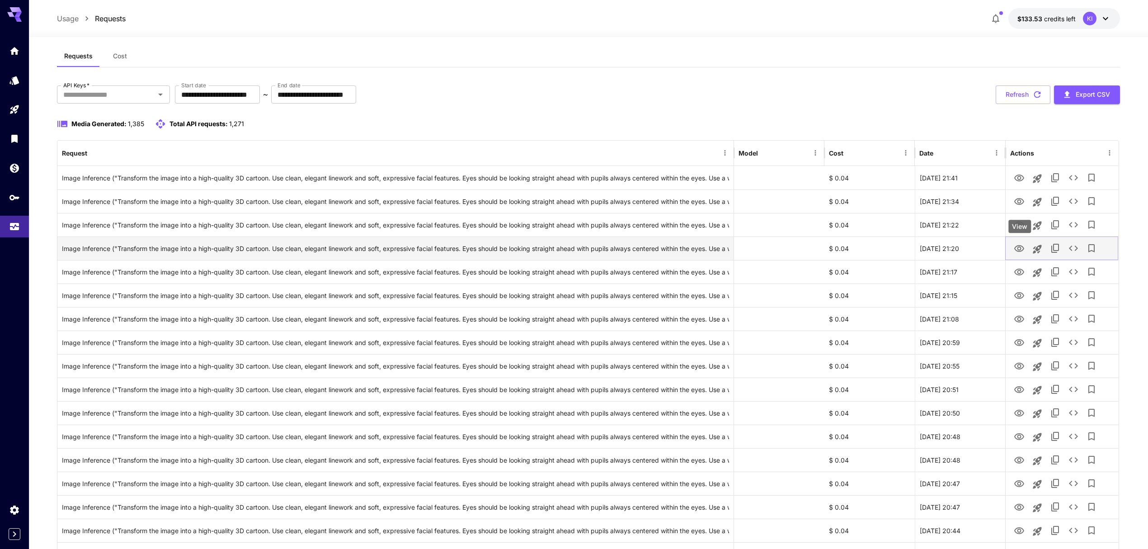
click at [1019, 250] on icon "View" at bounding box center [1019, 248] width 11 height 11
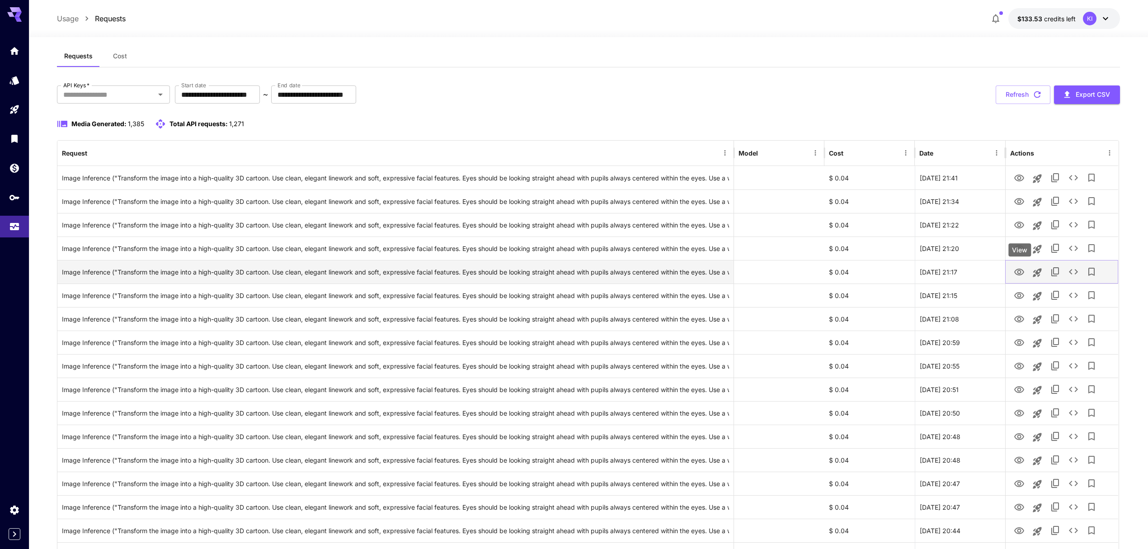
click at [1021, 270] on icon "View" at bounding box center [1019, 272] width 11 height 11
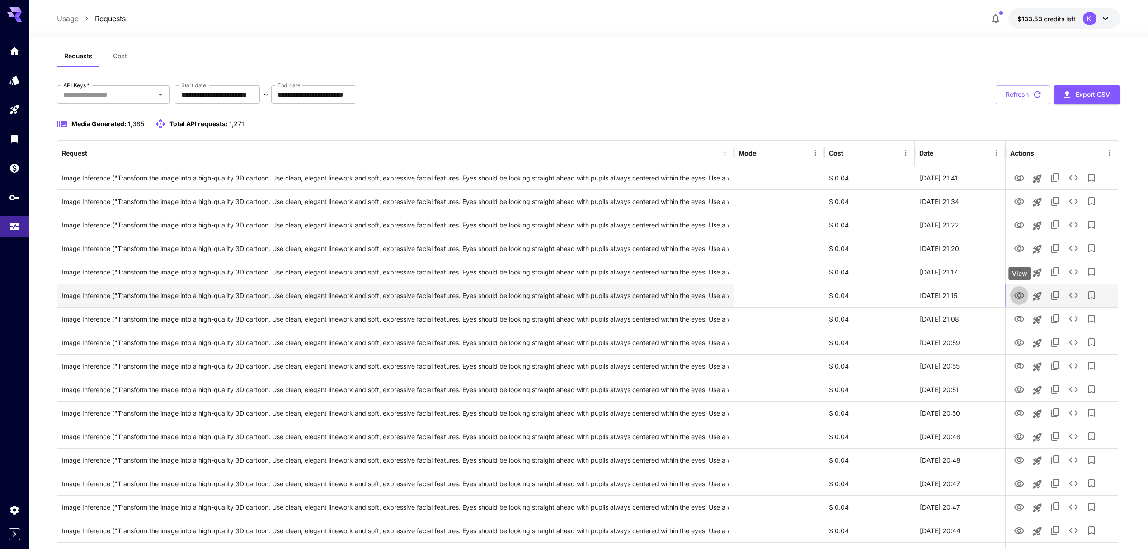
click at [1018, 294] on icon "View" at bounding box center [1019, 295] width 10 height 7
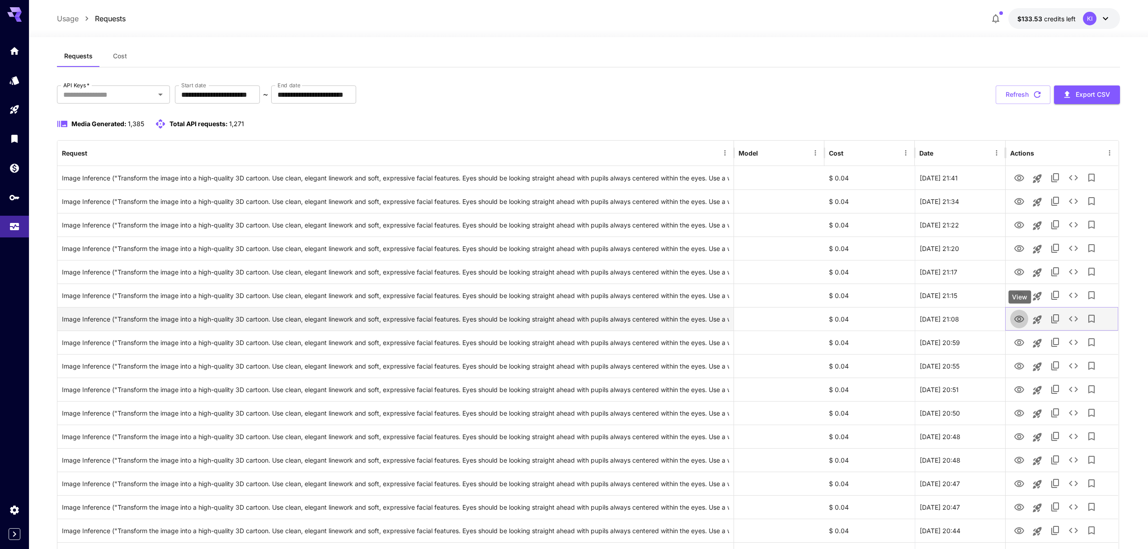
click at [1019, 317] on icon "View" at bounding box center [1019, 319] width 11 height 11
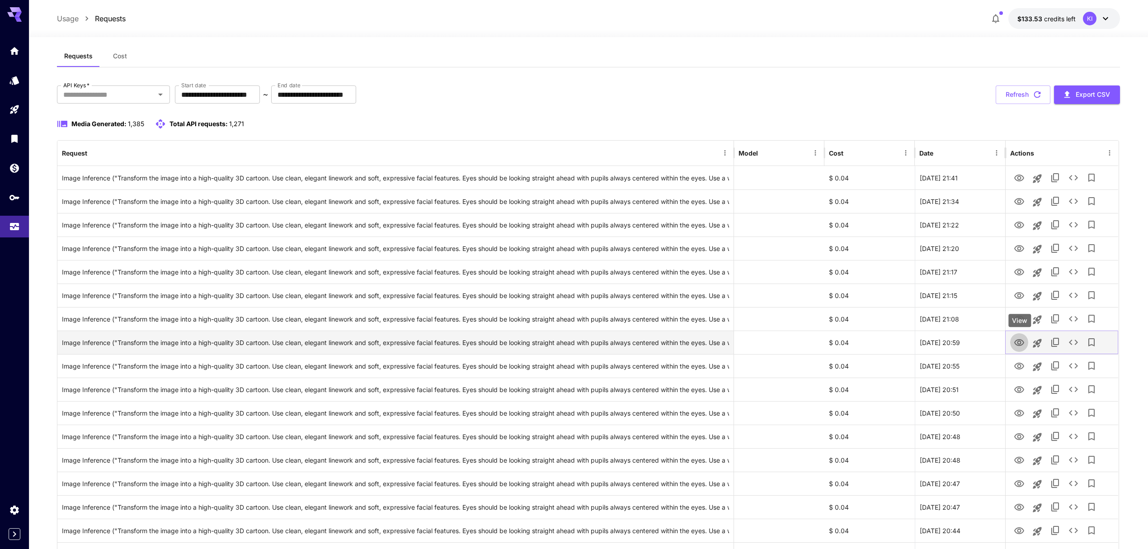
click at [1016, 338] on icon "View" at bounding box center [1019, 342] width 11 height 11
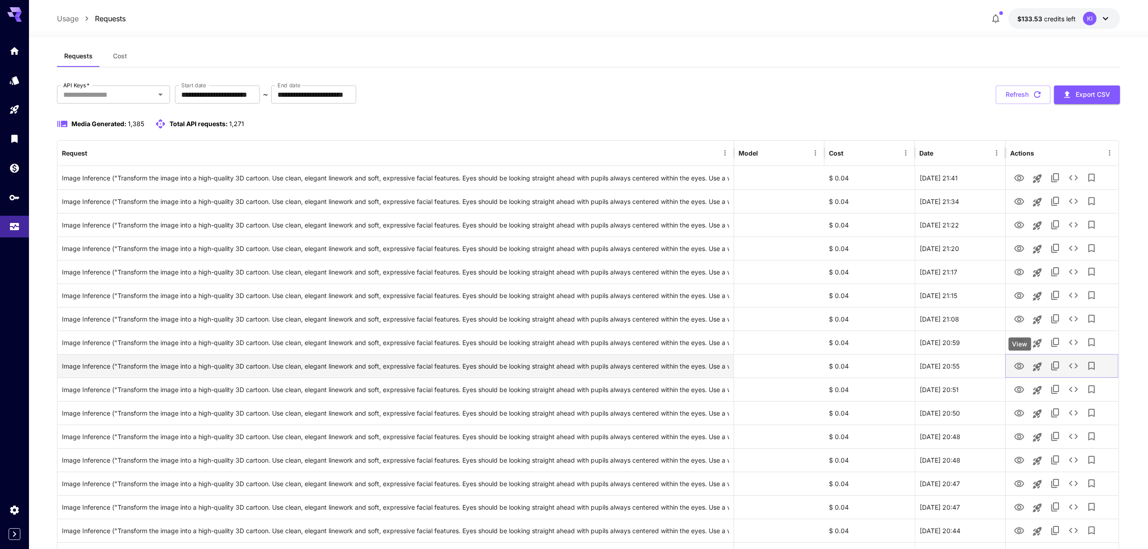
click at [1020, 368] on icon "View" at bounding box center [1019, 366] width 10 height 7
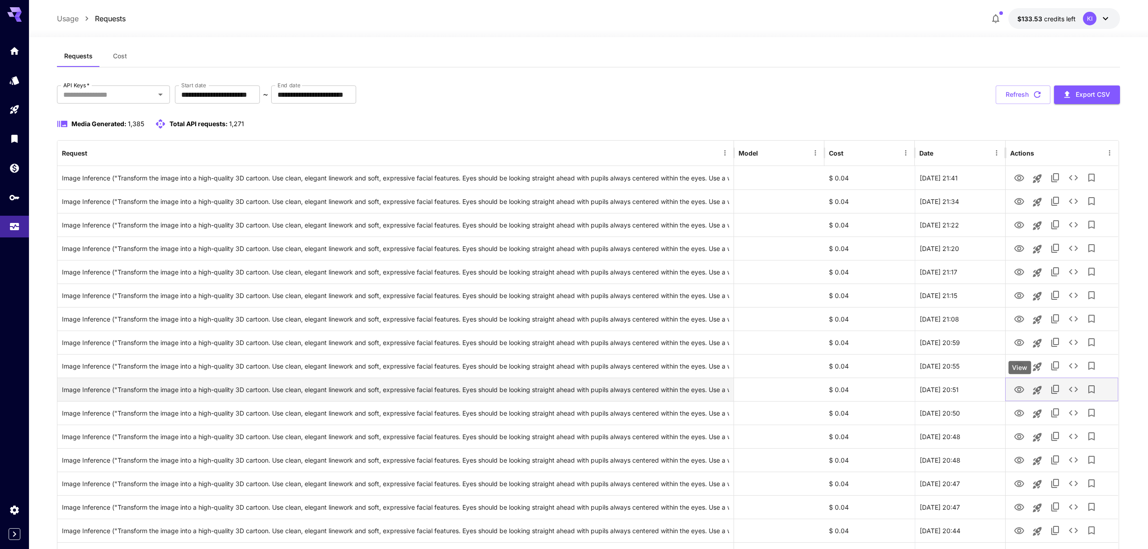
click at [1019, 393] on icon "View" at bounding box center [1019, 389] width 11 height 11
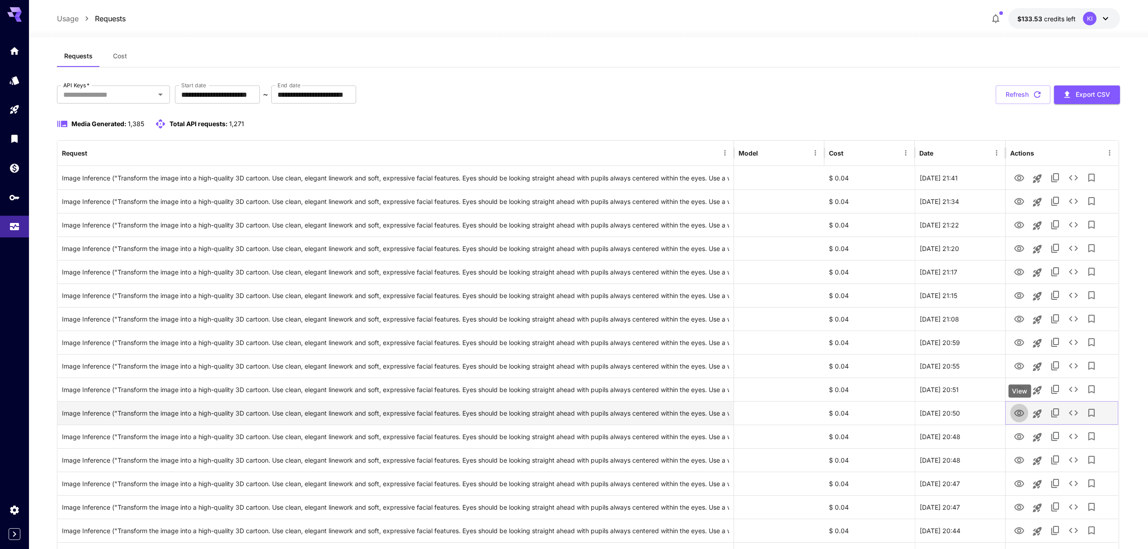
click at [1017, 419] on icon "View" at bounding box center [1019, 413] width 11 height 11
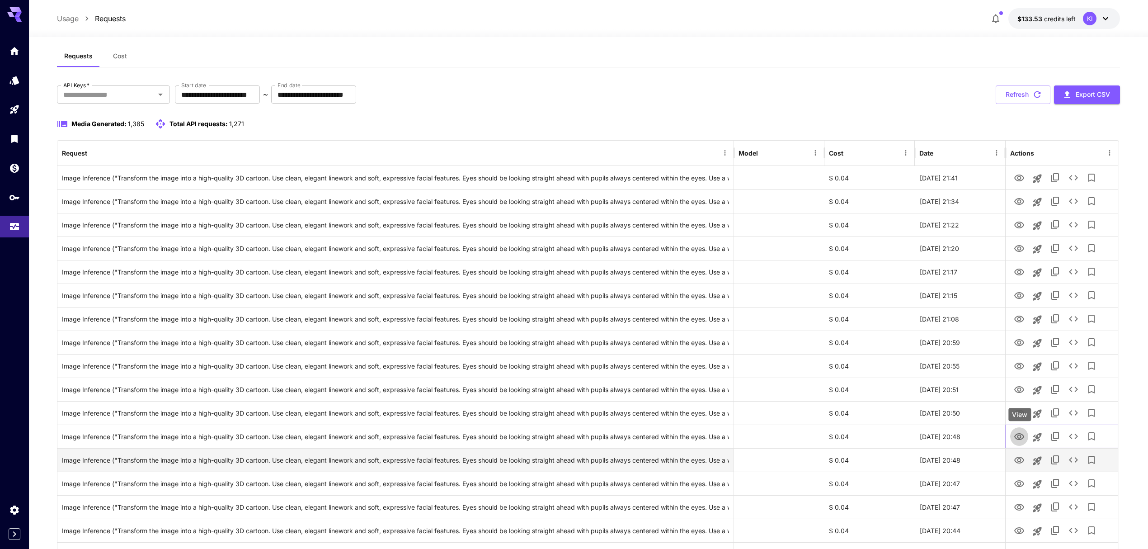
drag, startPoint x: 1018, startPoint y: 436, endPoint x: 1017, endPoint y: 452, distance: 15.9
click at [1018, 437] on icon "View" at bounding box center [1019, 436] width 11 height 11
click at [1015, 462] on icon "View" at bounding box center [1019, 460] width 11 height 11
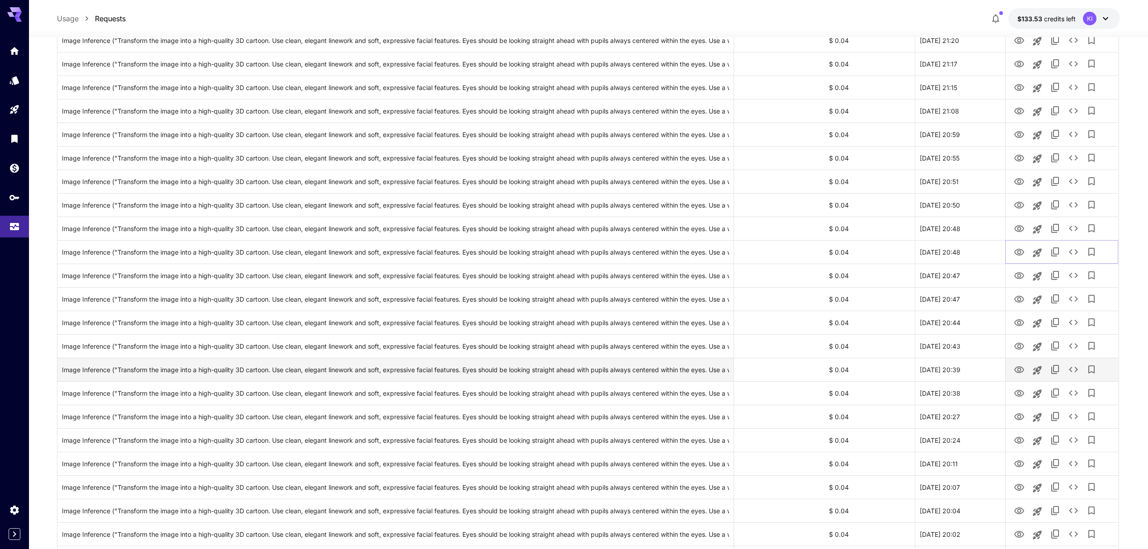
scroll to position [253, 0]
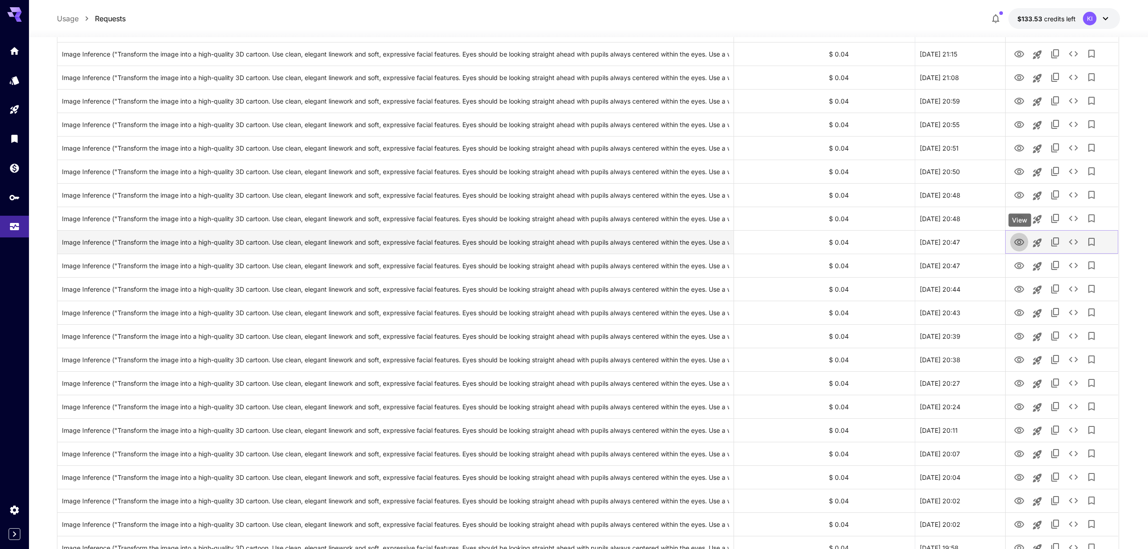
drag, startPoint x: 1015, startPoint y: 243, endPoint x: 1018, endPoint y: 246, distance: 4.8
click at [1016, 243] on icon "View" at bounding box center [1019, 242] width 11 height 11
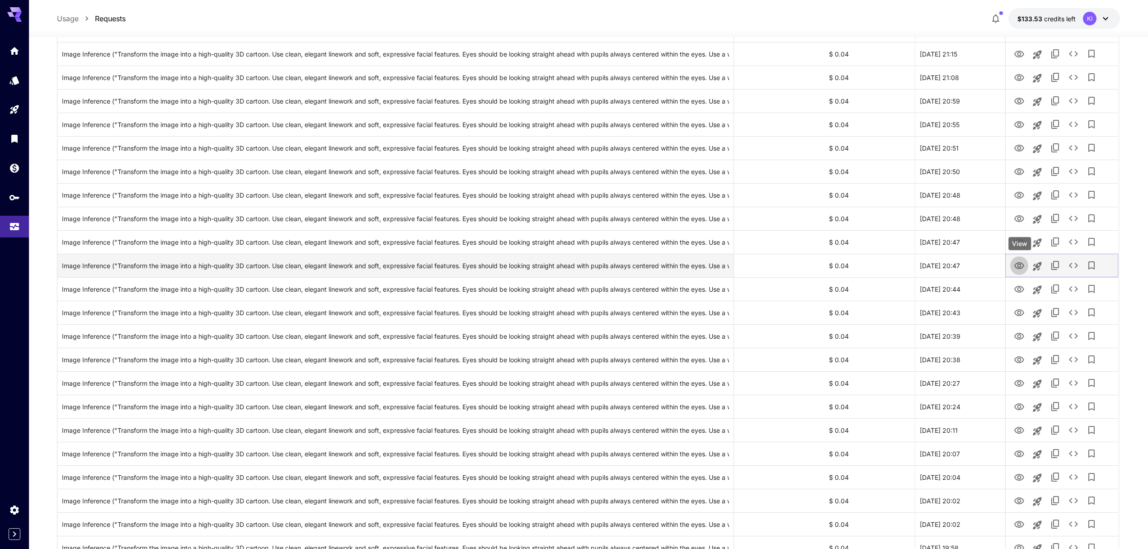
click at [1023, 264] on icon "View" at bounding box center [1019, 265] width 10 height 7
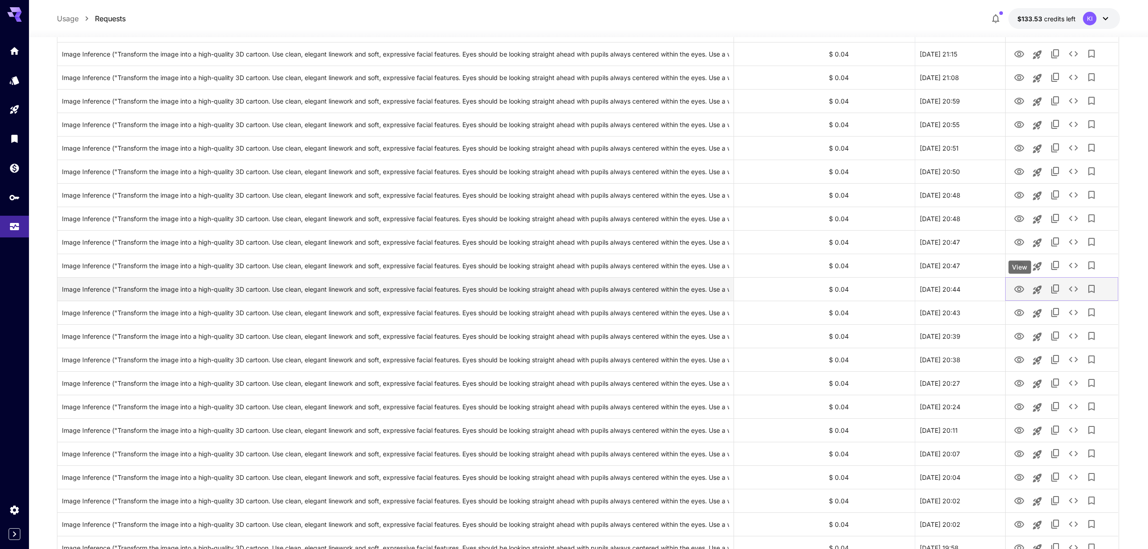
click at [1020, 290] on icon "View" at bounding box center [1019, 289] width 11 height 11
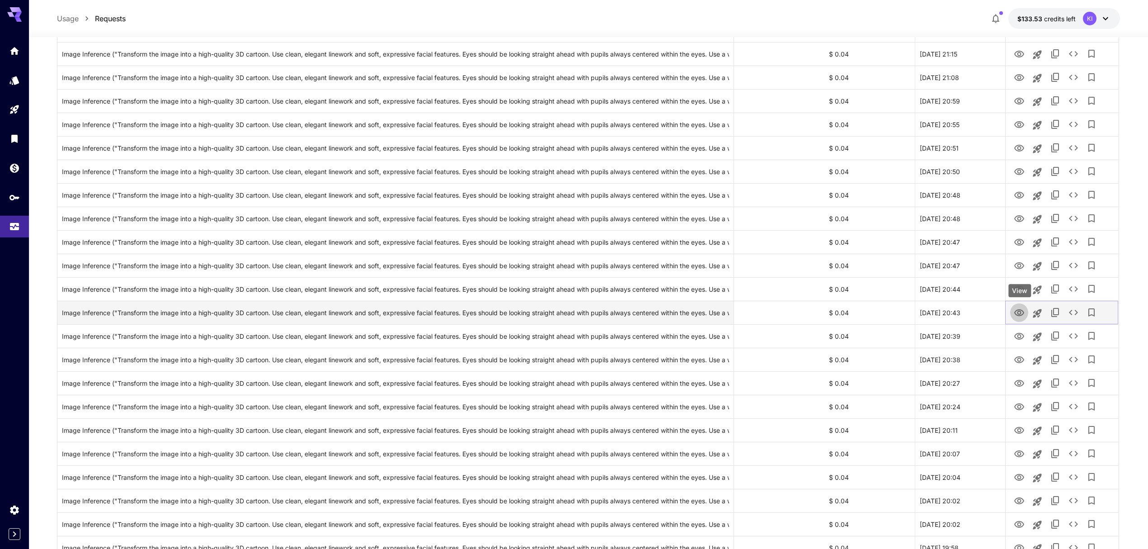
click at [1022, 315] on icon "View" at bounding box center [1019, 312] width 11 height 11
click at [1016, 337] on icon "View" at bounding box center [1019, 336] width 10 height 7
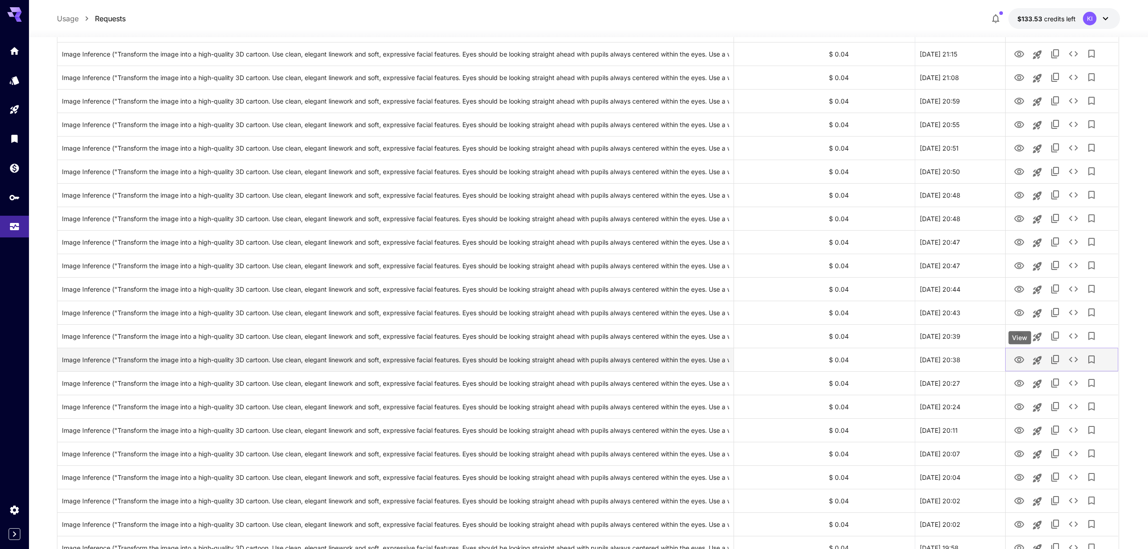
click at [1021, 360] on icon "View" at bounding box center [1019, 359] width 10 height 7
click at [1023, 387] on icon "View" at bounding box center [1019, 383] width 11 height 11
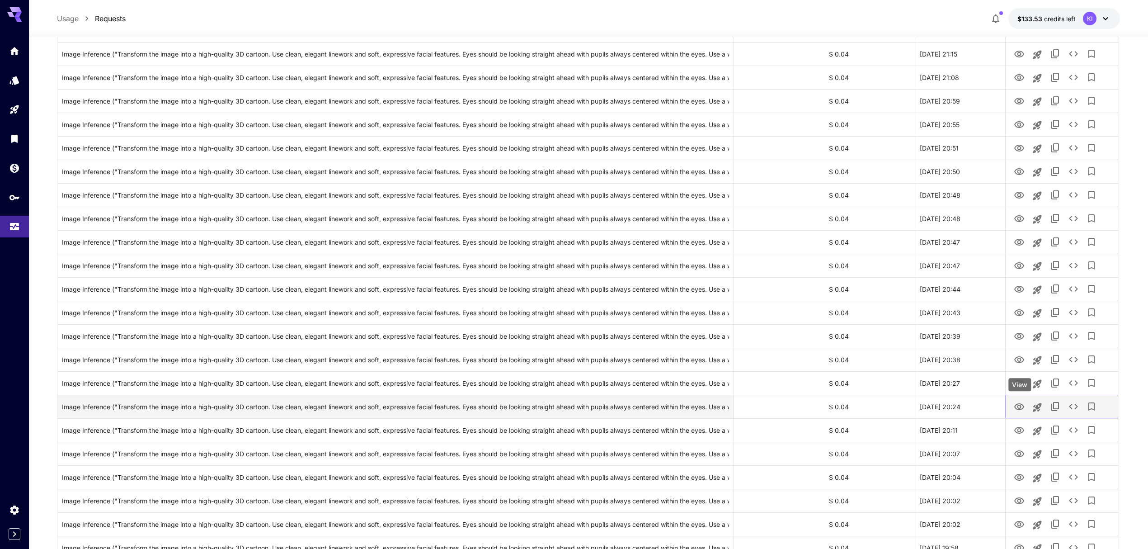
click at [1020, 404] on icon "View" at bounding box center [1019, 406] width 10 height 7
click at [1018, 431] on icon "View" at bounding box center [1019, 430] width 11 height 11
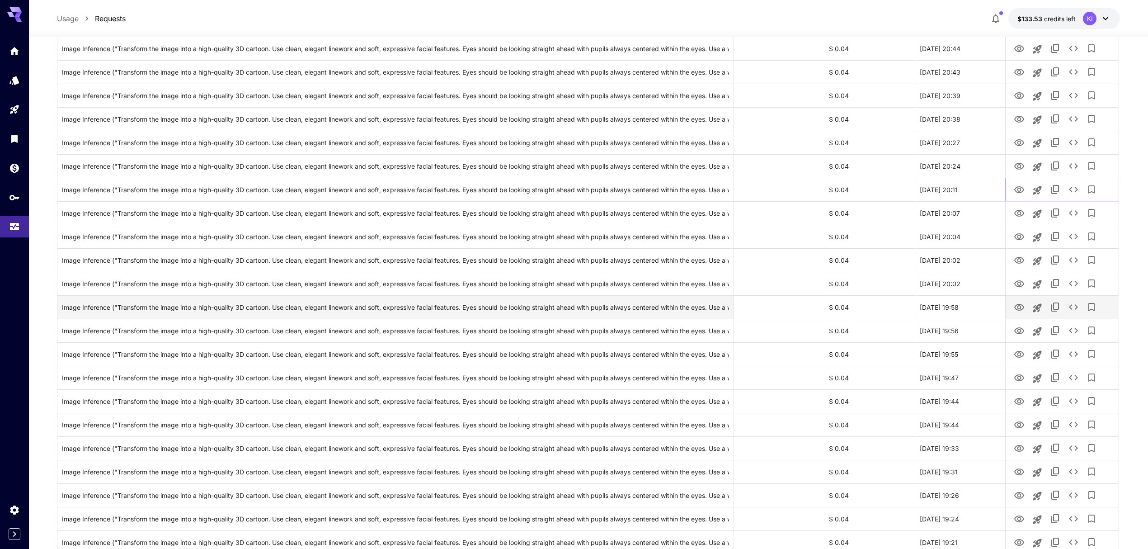
scroll to position [494, 0]
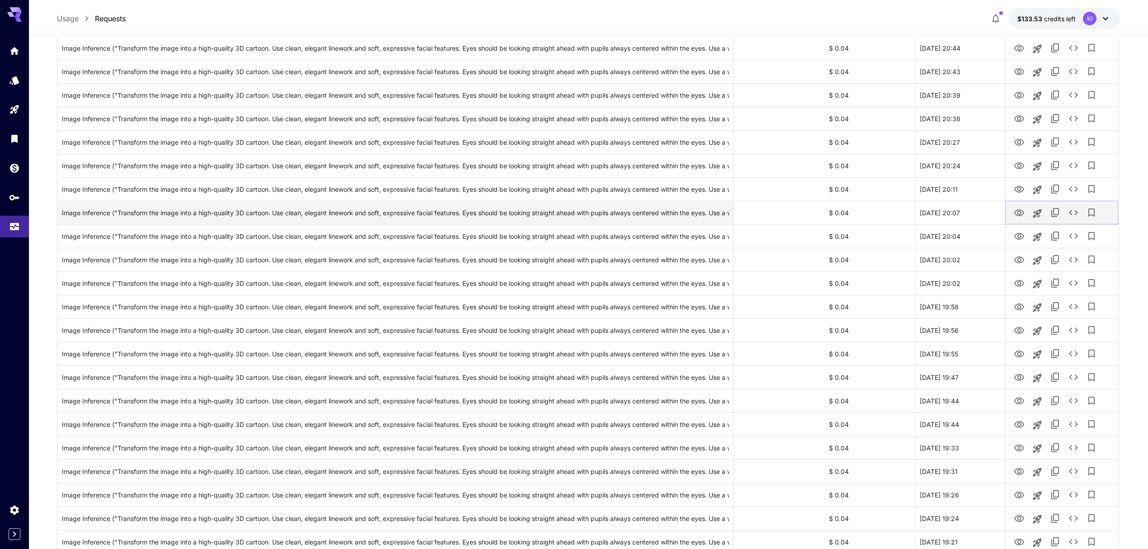
click at [1017, 212] on icon "View" at bounding box center [1019, 212] width 11 height 11
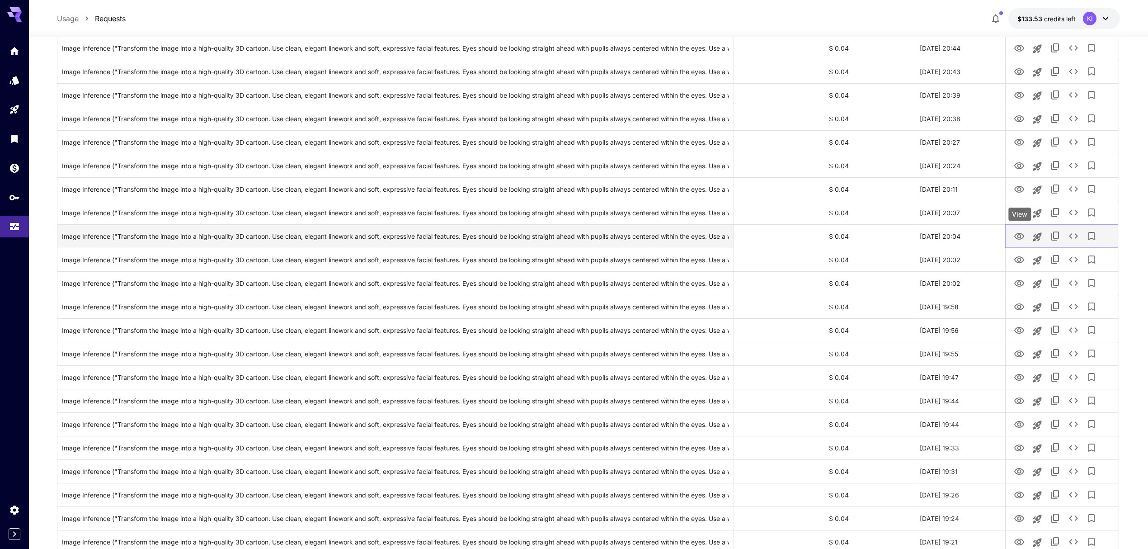
click at [1017, 236] on icon "View" at bounding box center [1019, 236] width 11 height 11
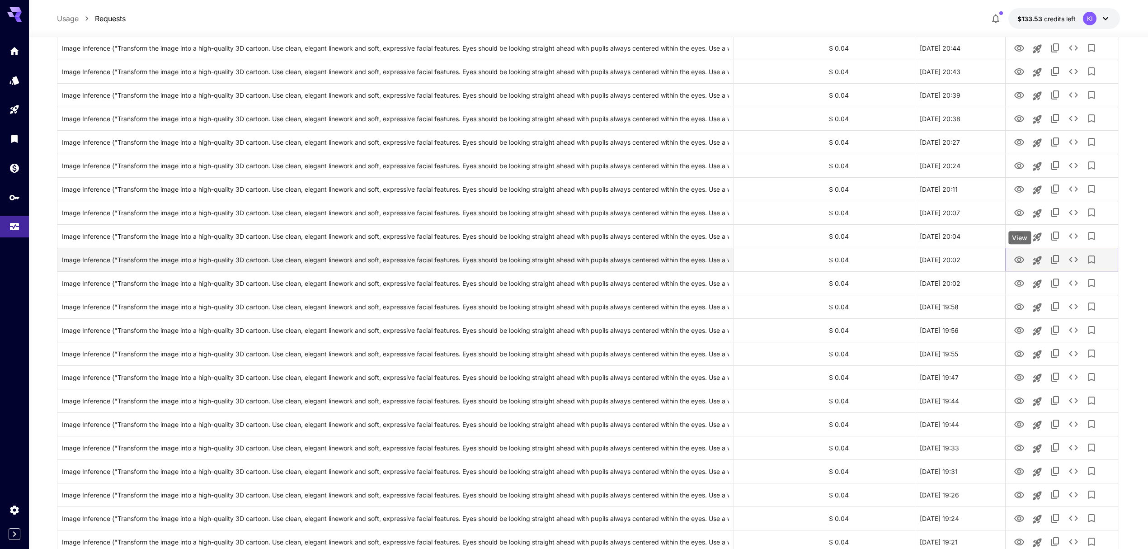
click at [1019, 257] on icon "View" at bounding box center [1019, 259] width 10 height 7
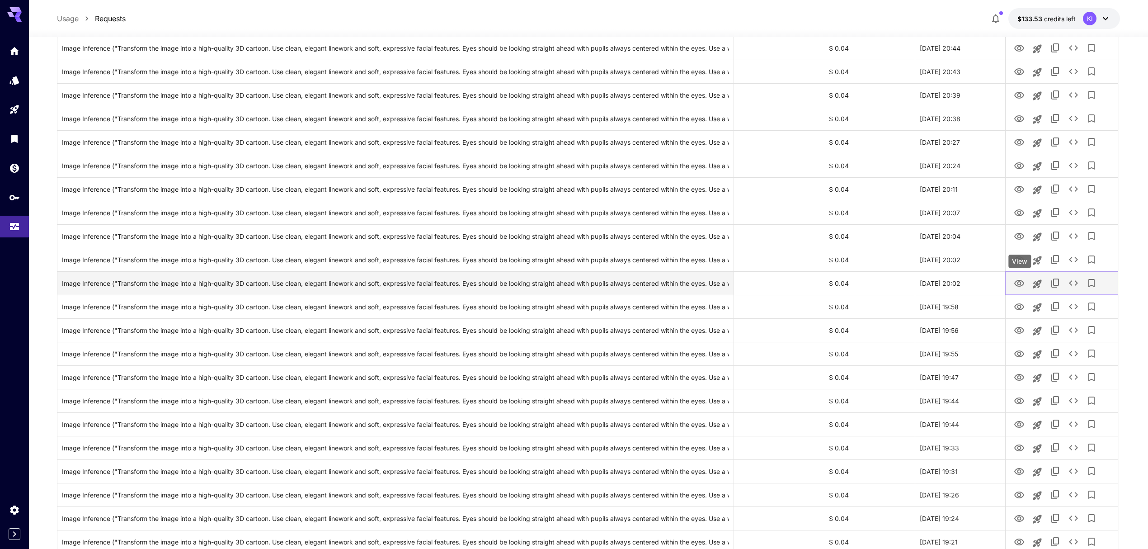
click at [1016, 283] on icon "View" at bounding box center [1019, 283] width 11 height 11
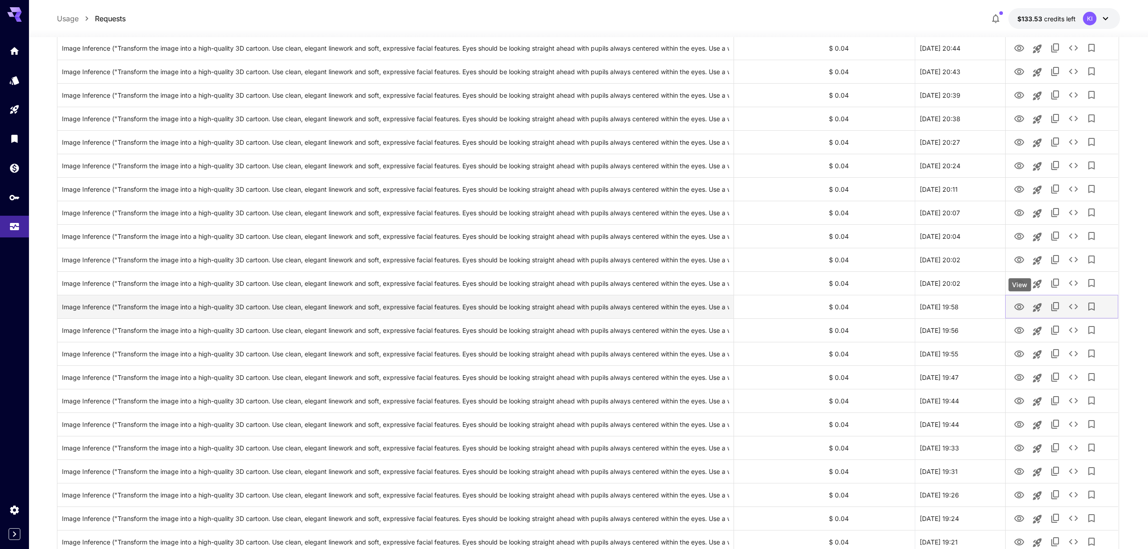
click at [1019, 306] on icon "View" at bounding box center [1019, 307] width 11 height 11
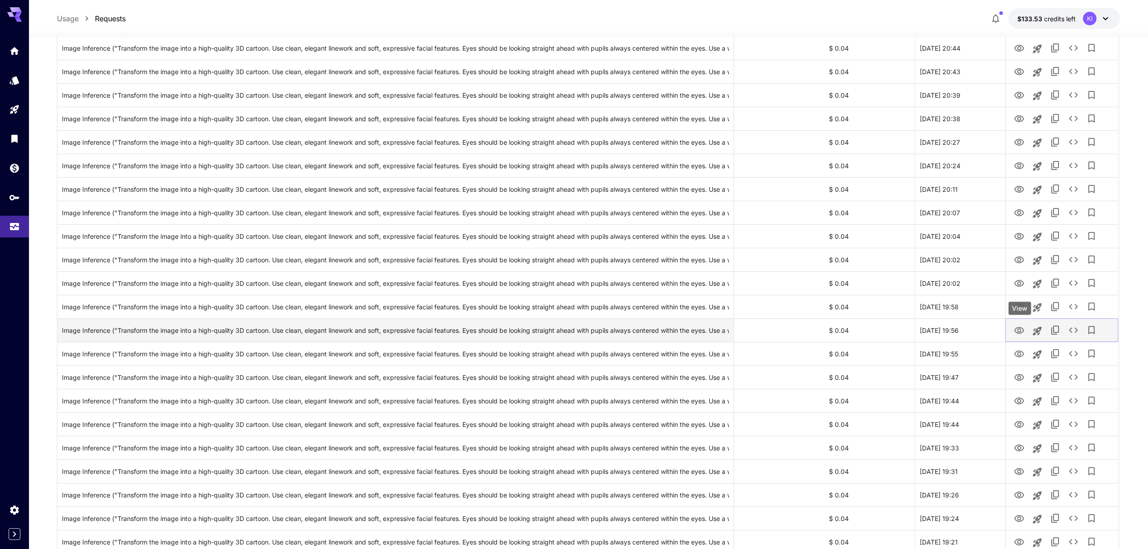
drag, startPoint x: 1020, startPoint y: 332, endPoint x: 1020, endPoint y: 337, distance: 5.0
click at [1020, 332] on icon "View" at bounding box center [1019, 330] width 10 height 7
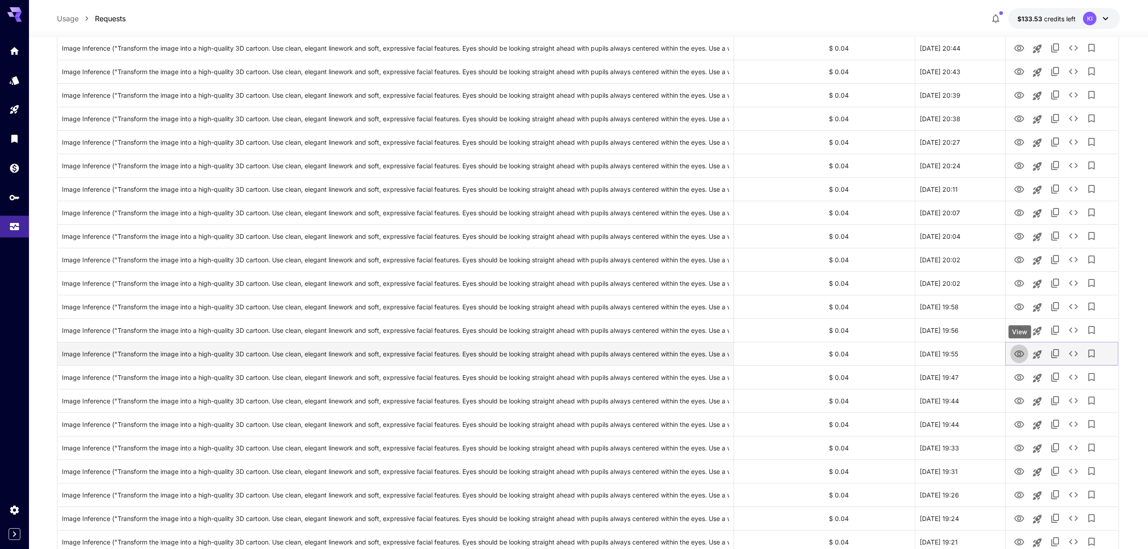
click at [1020, 356] on icon "View" at bounding box center [1019, 354] width 11 height 11
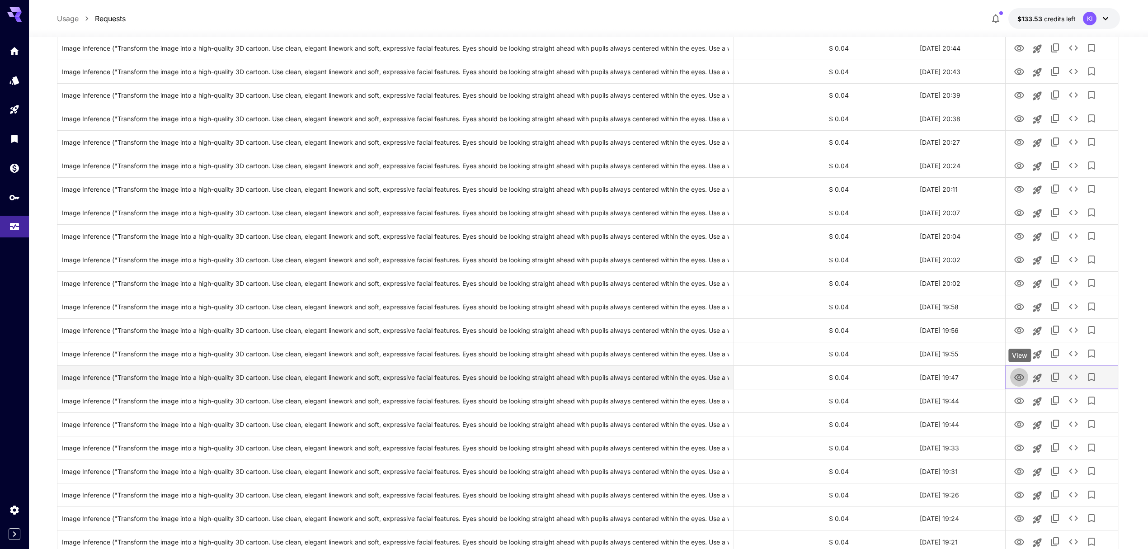
click at [1022, 382] on icon "View" at bounding box center [1019, 377] width 11 height 11
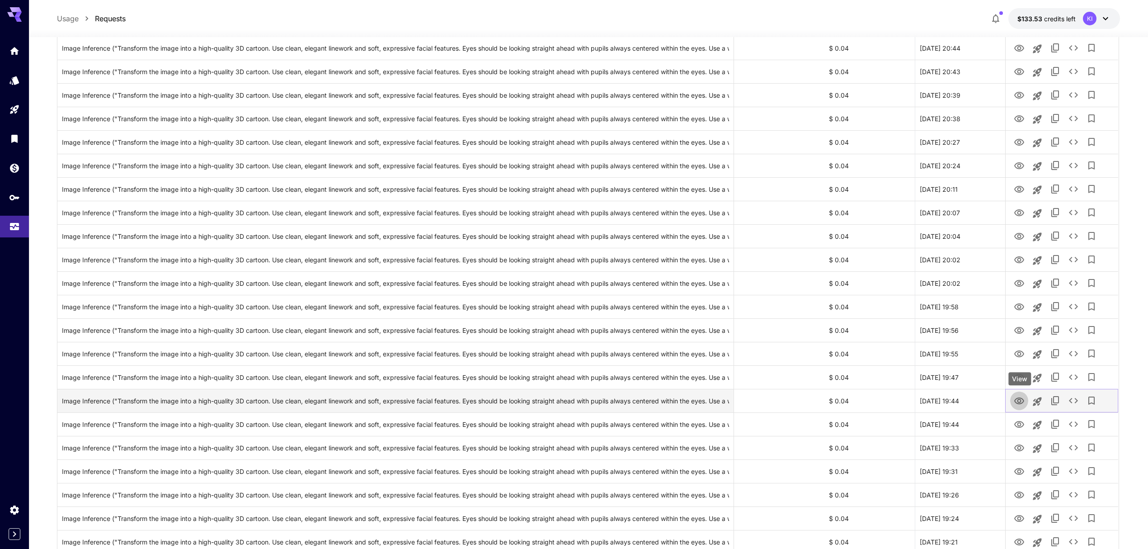
click at [1022, 400] on icon "View" at bounding box center [1019, 401] width 11 height 11
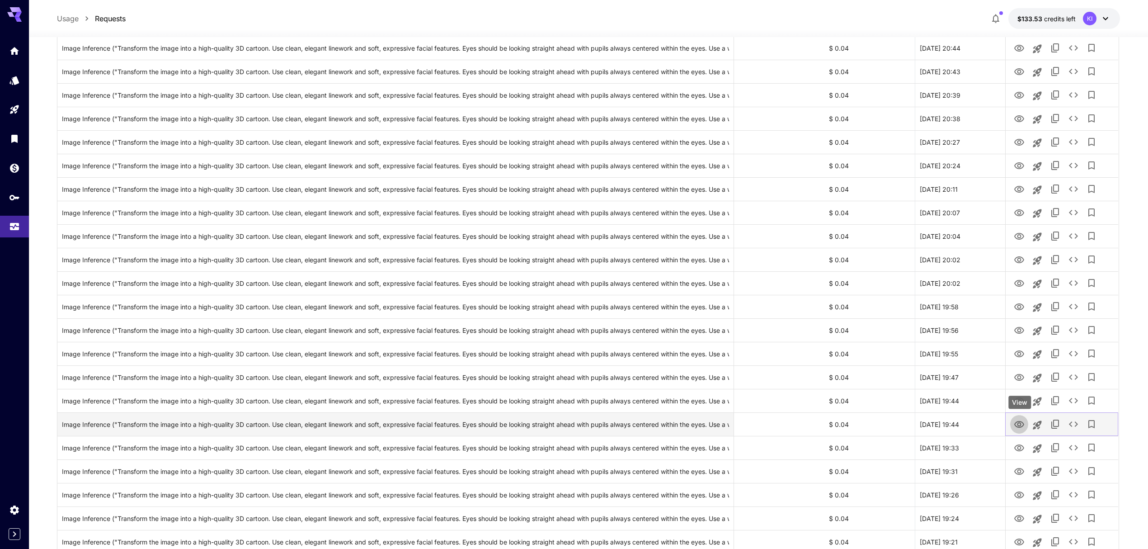
click at [1019, 425] on icon "View" at bounding box center [1019, 424] width 11 height 11
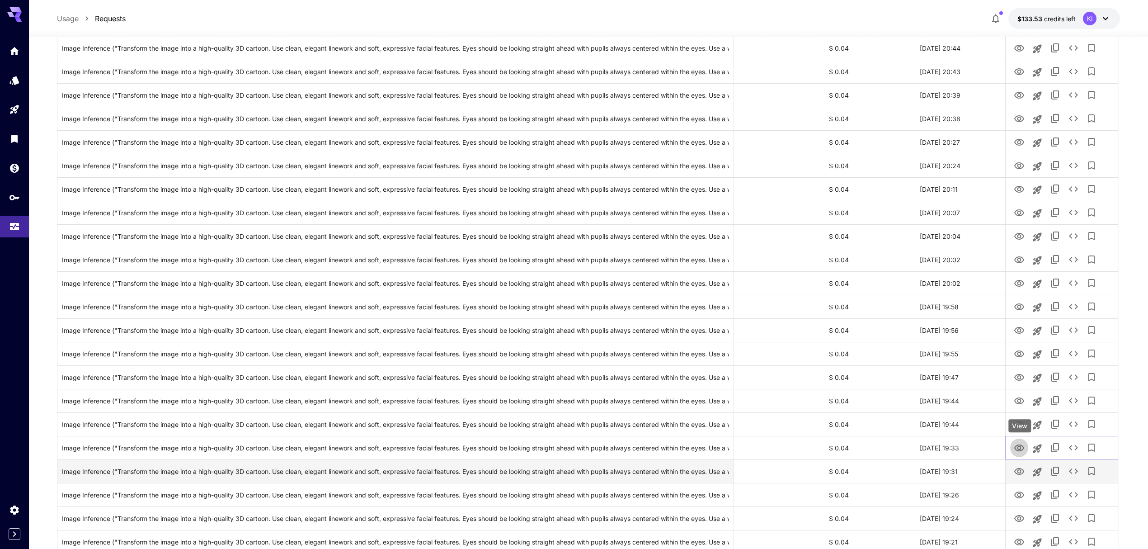
drag, startPoint x: 1015, startPoint y: 449, endPoint x: 1019, endPoint y: 465, distance: 16.3
click at [1015, 449] on icon "View" at bounding box center [1019, 448] width 11 height 11
click at [1022, 471] on icon "View" at bounding box center [1019, 471] width 11 height 11
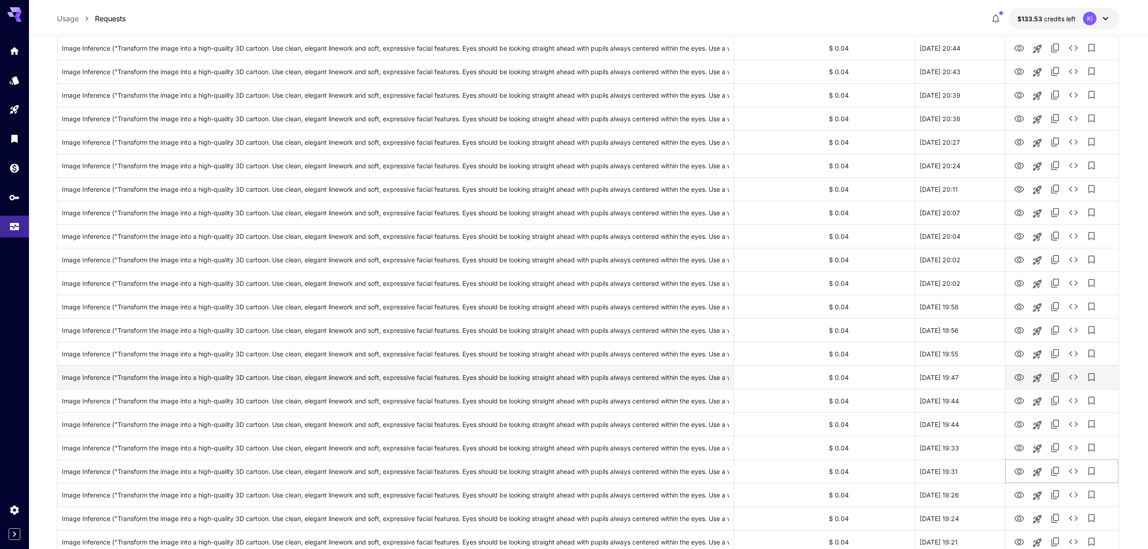
scroll to position [735, 0]
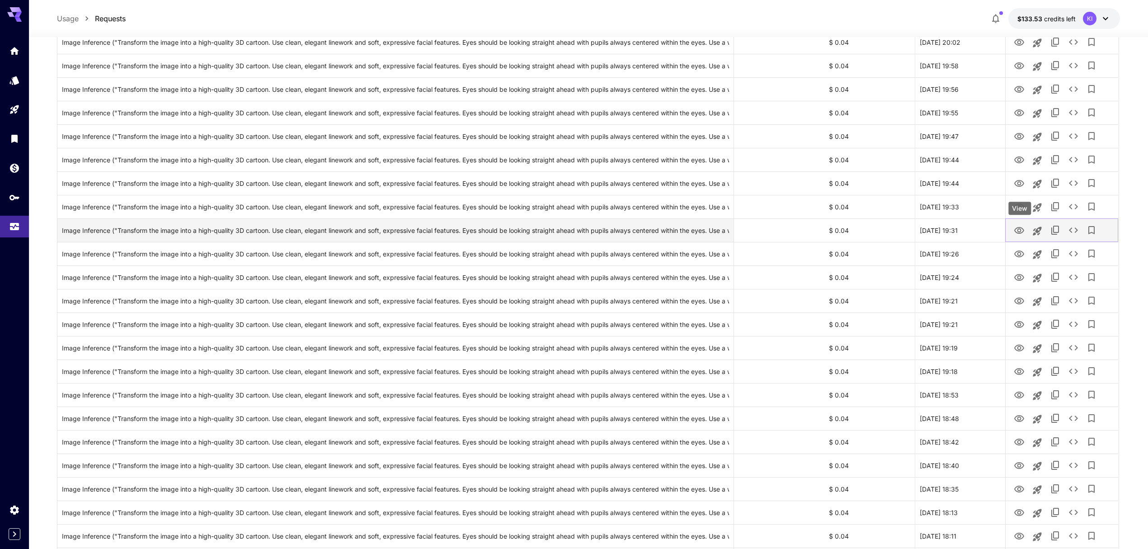
click at [1017, 228] on icon "View" at bounding box center [1019, 230] width 10 height 7
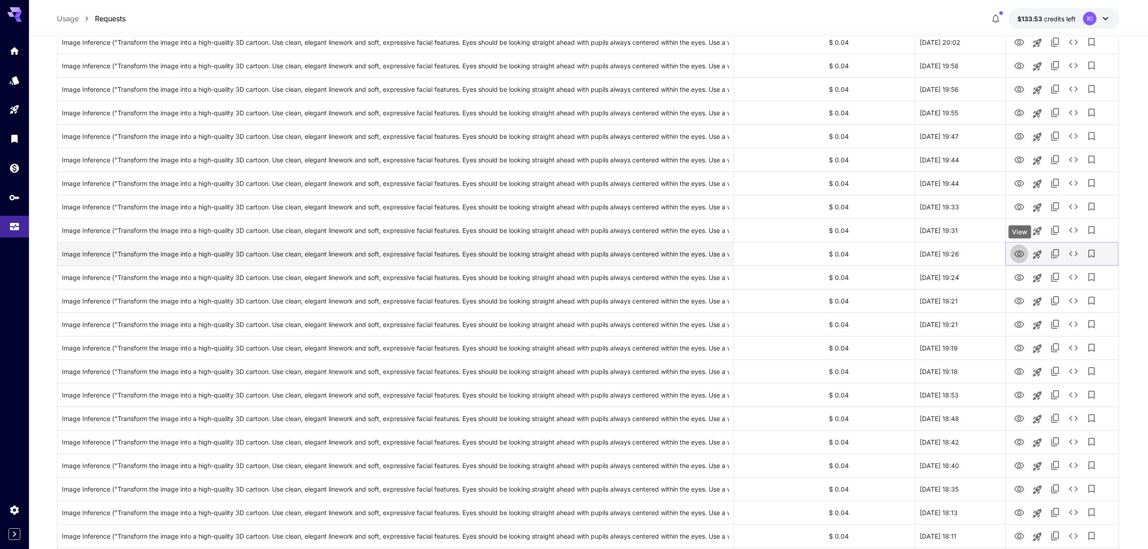
click at [1015, 253] on icon "View" at bounding box center [1019, 253] width 10 height 7
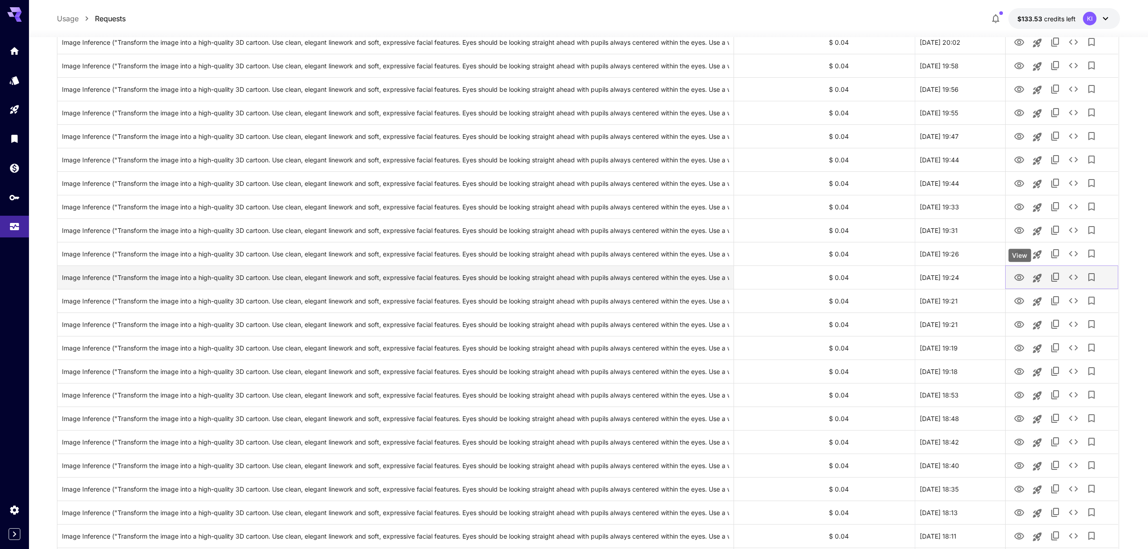
click at [1021, 276] on icon "View" at bounding box center [1019, 277] width 11 height 11
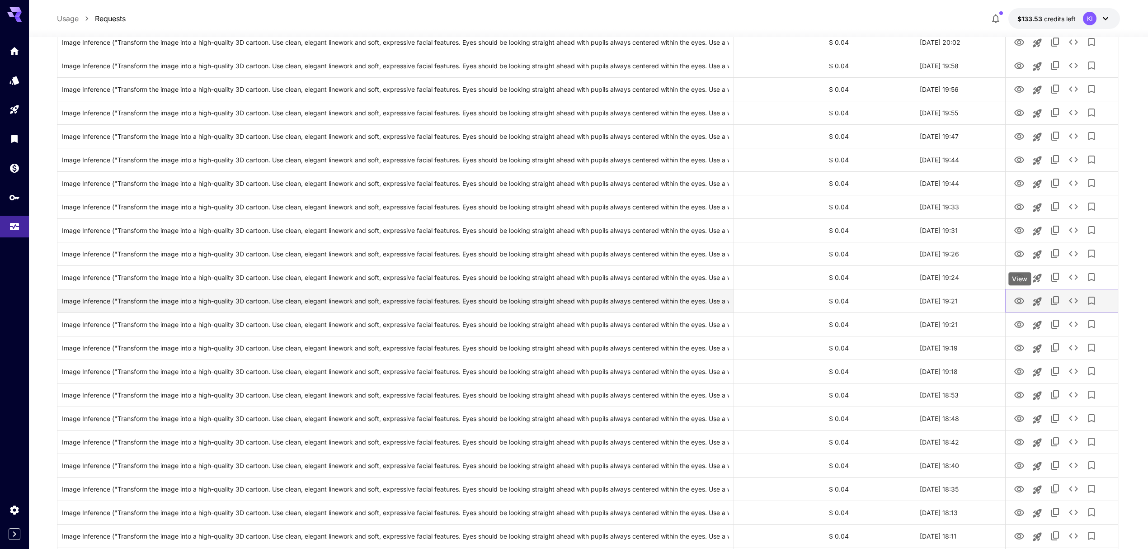
click at [1017, 301] on icon "View" at bounding box center [1019, 301] width 11 height 11
click at [1018, 324] on icon "View" at bounding box center [1019, 324] width 10 height 7
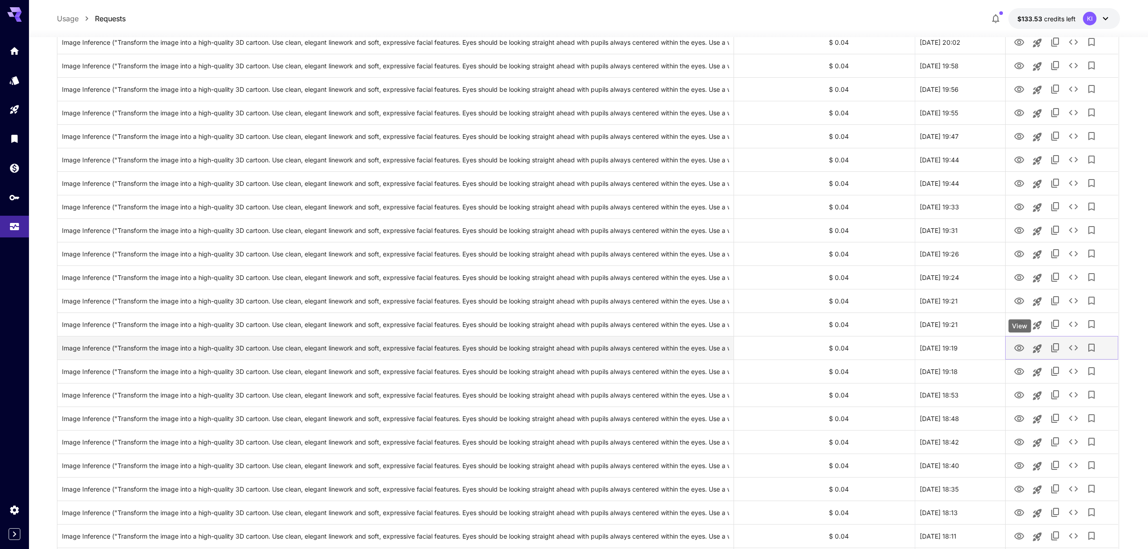
click at [1014, 351] on icon "View" at bounding box center [1019, 348] width 11 height 11
click at [1018, 372] on icon "View" at bounding box center [1019, 371] width 10 height 7
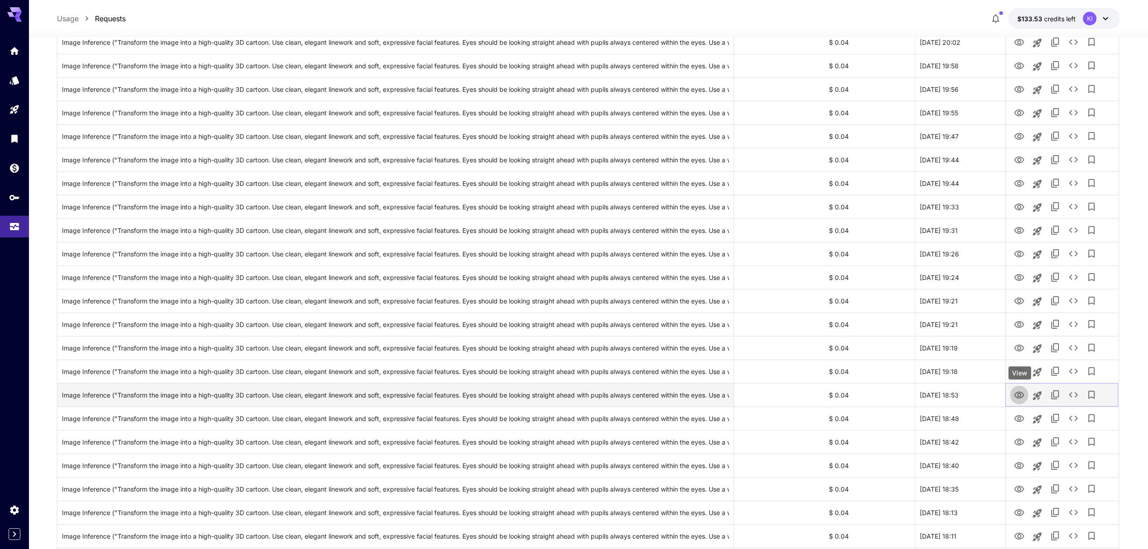
click at [1022, 395] on icon "View" at bounding box center [1019, 395] width 11 height 11
click at [1024, 414] on icon "View" at bounding box center [1019, 418] width 11 height 11
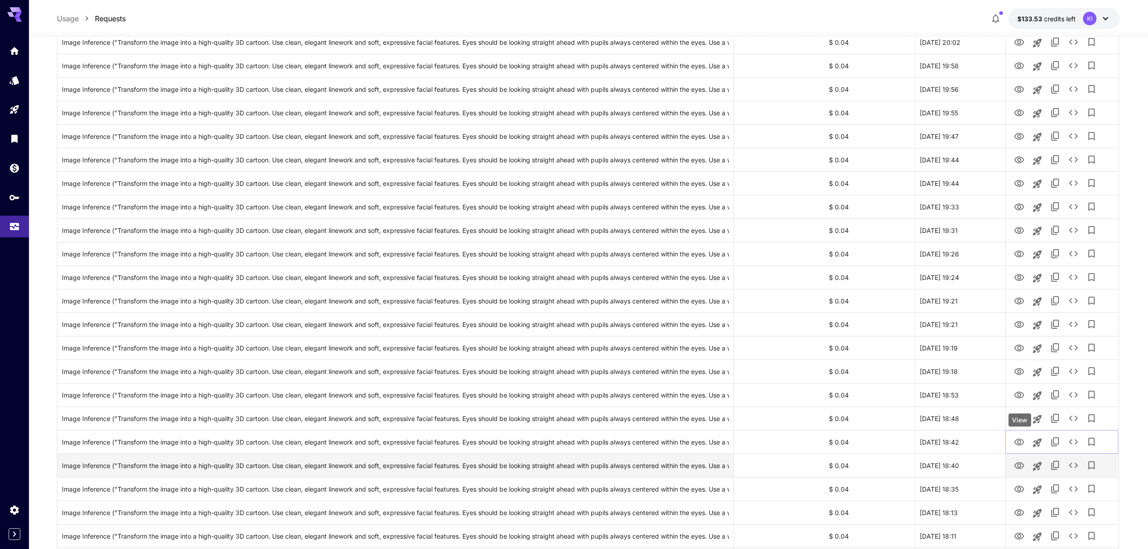
drag, startPoint x: 1022, startPoint y: 445, endPoint x: 1022, endPoint y: 456, distance: 10.9
click at [1022, 445] on icon "View" at bounding box center [1019, 442] width 11 height 11
click at [1021, 467] on icon "View" at bounding box center [1019, 465] width 10 height 7
click at [1025, 490] on button "View" at bounding box center [1019, 488] width 18 height 19
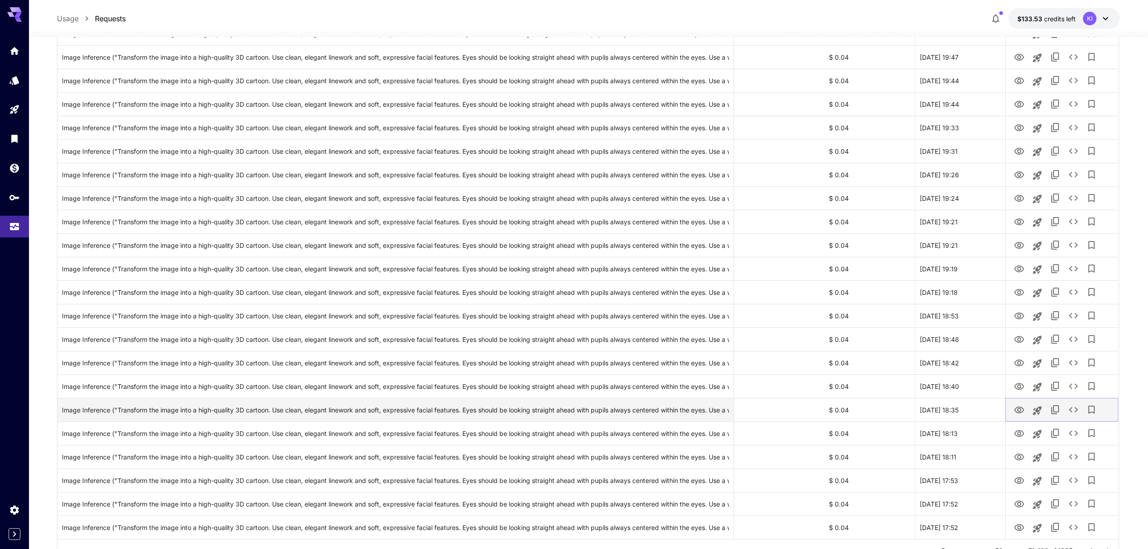
scroll to position [856, 0]
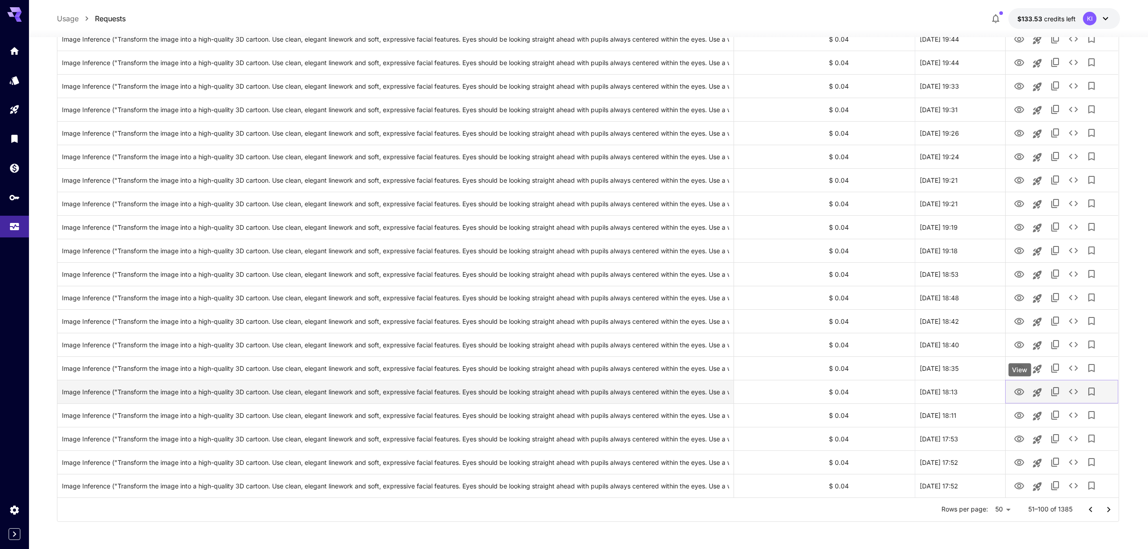
click at [1023, 389] on icon "View" at bounding box center [1019, 392] width 11 height 11
click at [1023, 416] on icon "View" at bounding box center [1019, 415] width 11 height 11
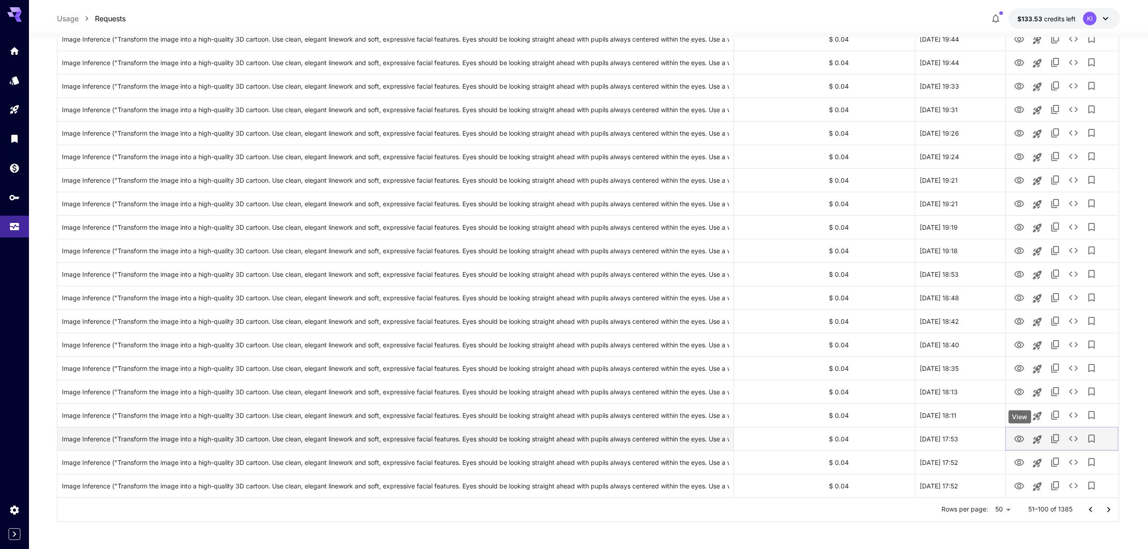
click at [1014, 443] on icon "View" at bounding box center [1019, 439] width 11 height 11
